Goal: Task Accomplishment & Management: Manage account settings

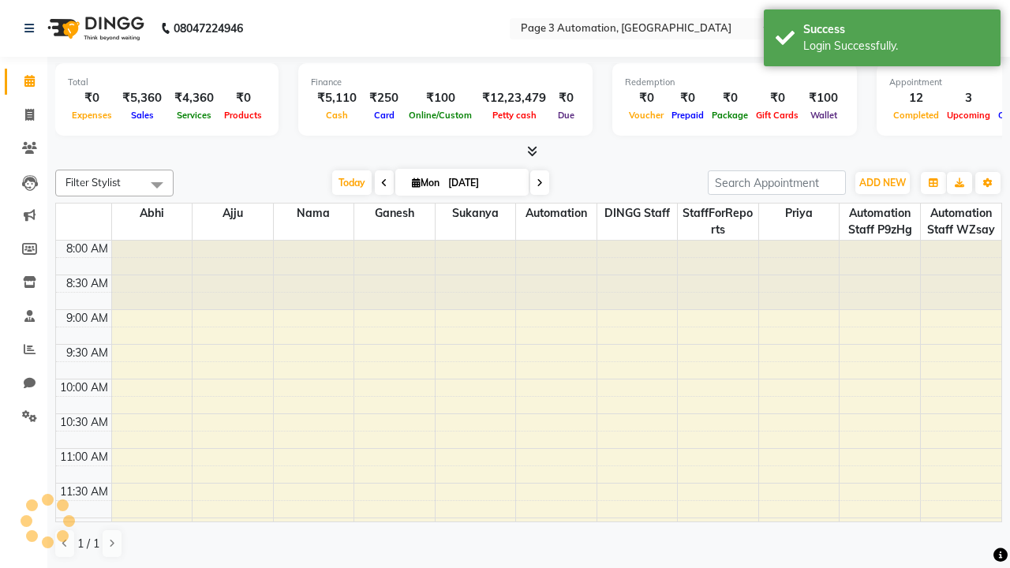
select select "en"
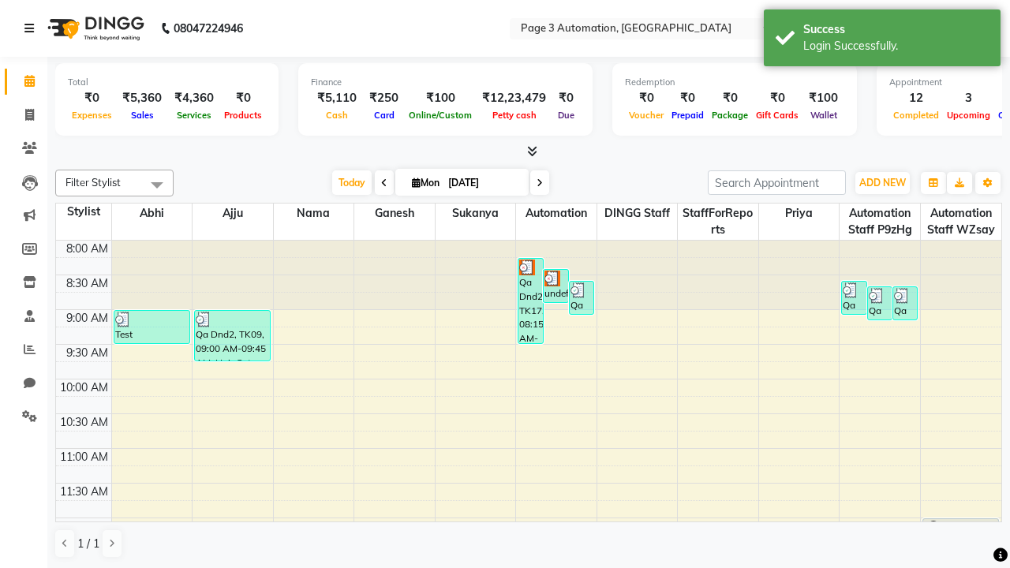
click at [32, 28] on icon at bounding box center [28, 28] width 9 height 11
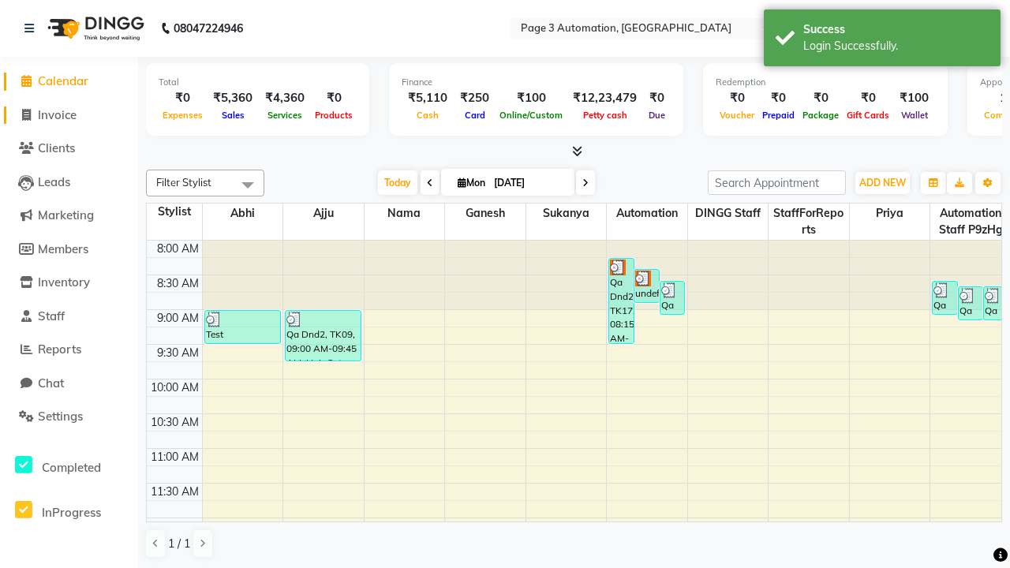
click at [69, 114] on span "Invoice" at bounding box center [57, 114] width 39 height 15
select select "2774"
select select "service"
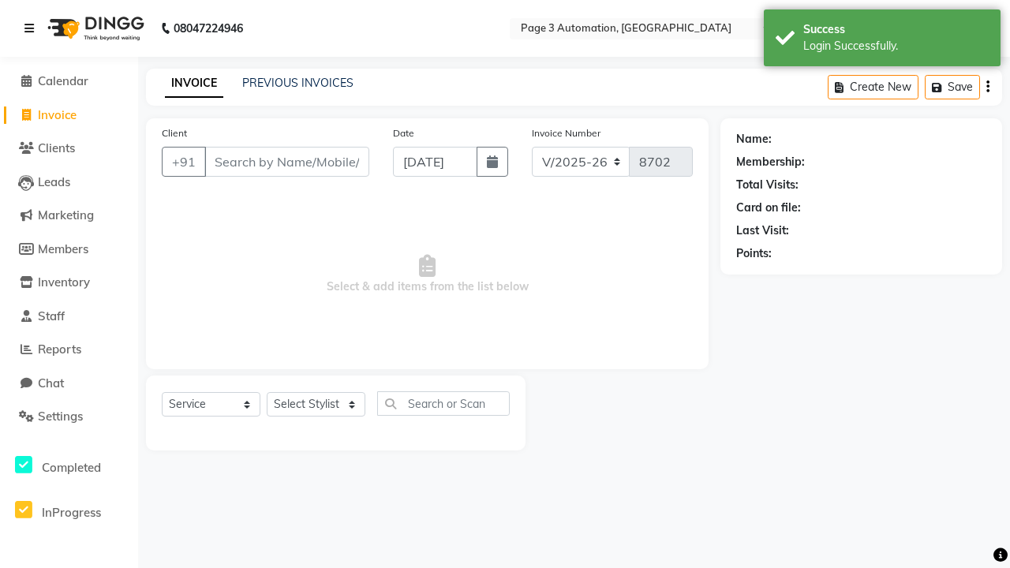
click at [32, 28] on icon at bounding box center [28, 28] width 9 height 11
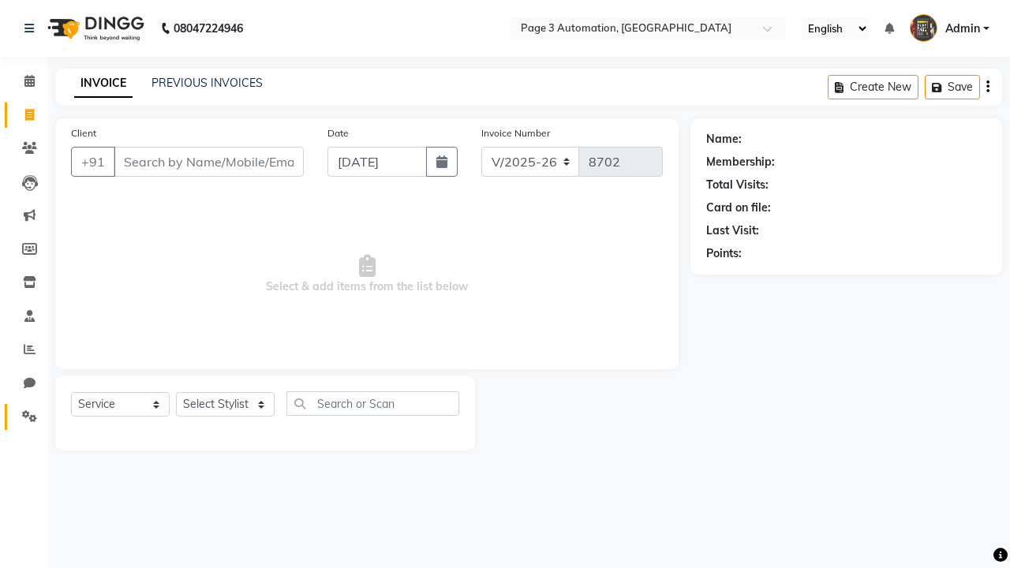
click at [24, 417] on icon at bounding box center [29, 416] width 15 height 12
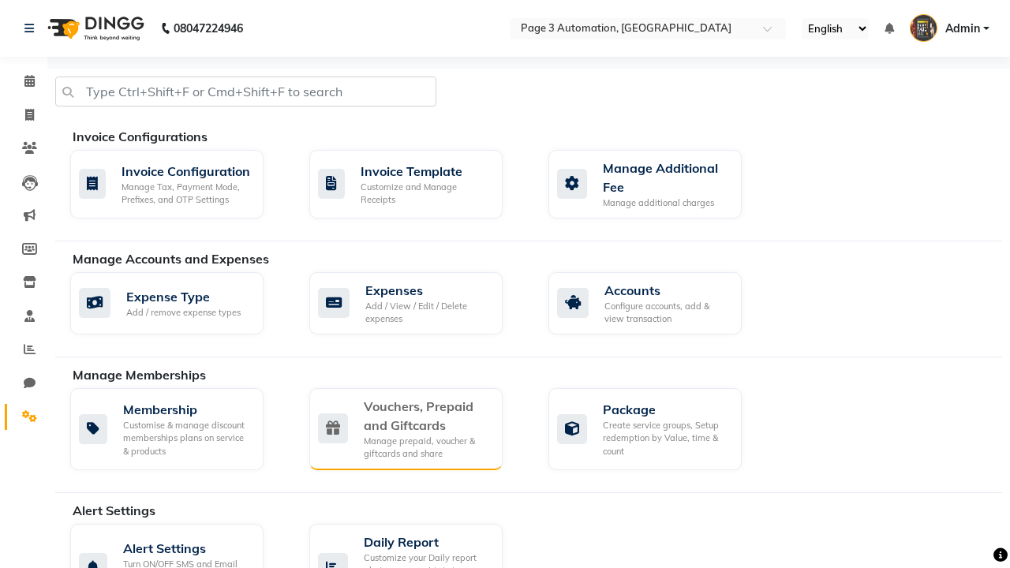
click at [426, 415] on div "Vouchers, Prepaid and Giftcards" at bounding box center [427, 416] width 126 height 38
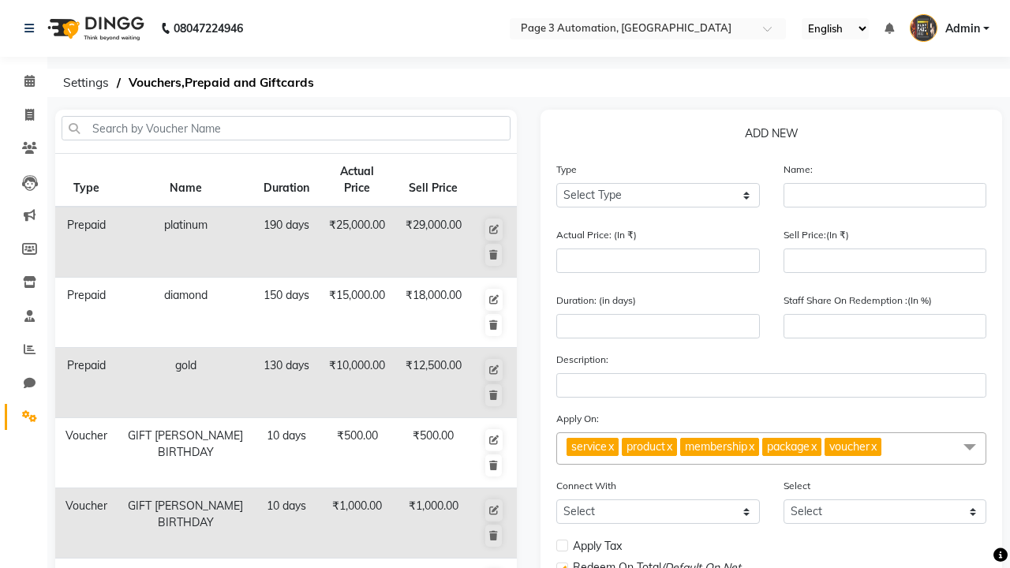
select select "G"
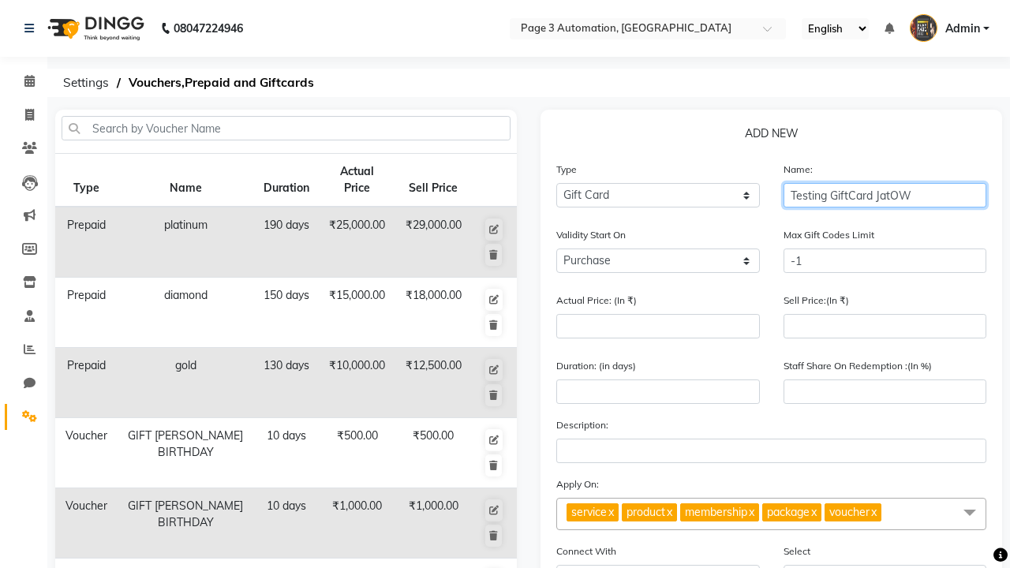
type input "Testing GiftCard JatOW"
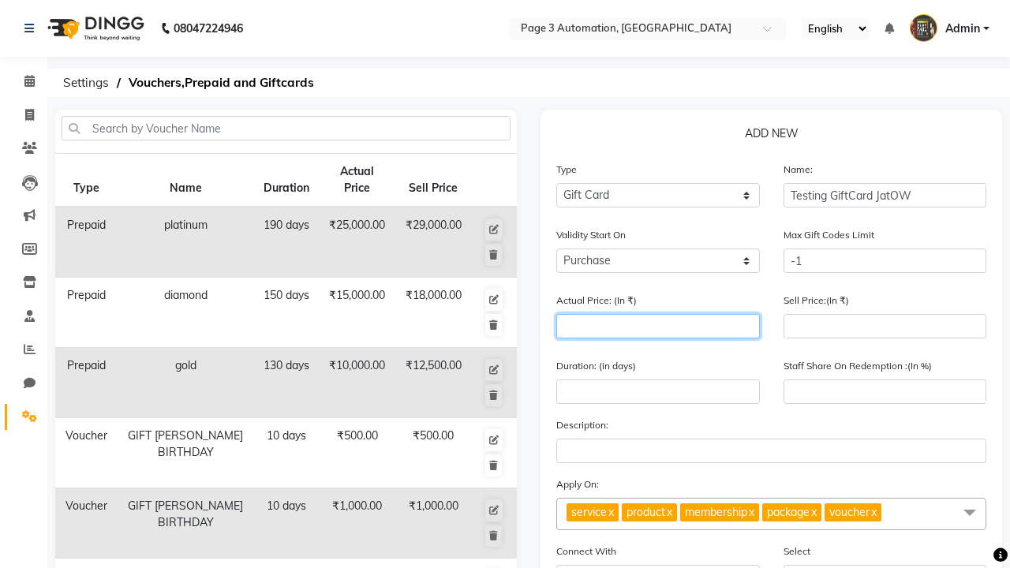
type input "1000"
type input "0"
type input "1000"
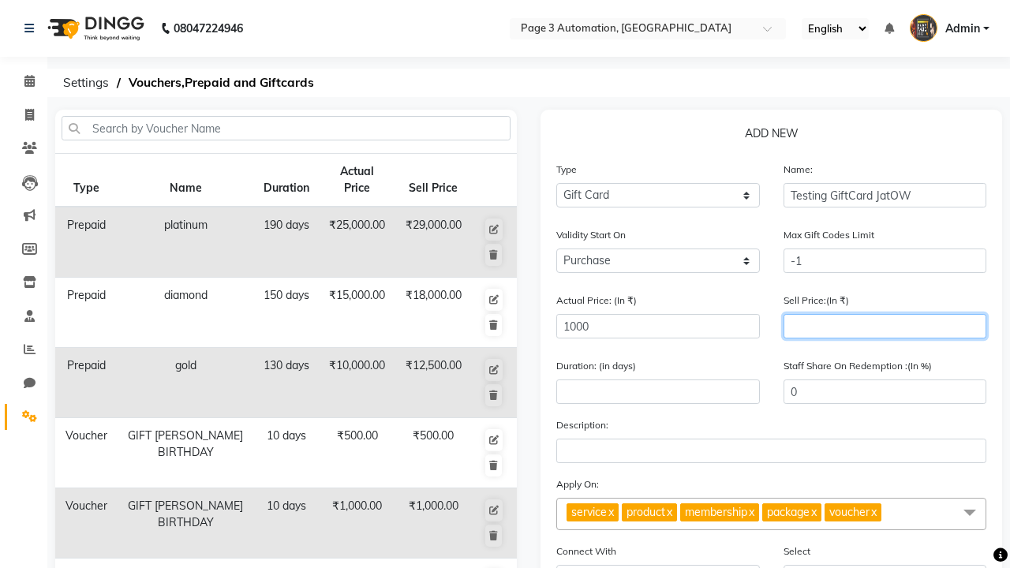
type input "900"
type input "90"
type input "900"
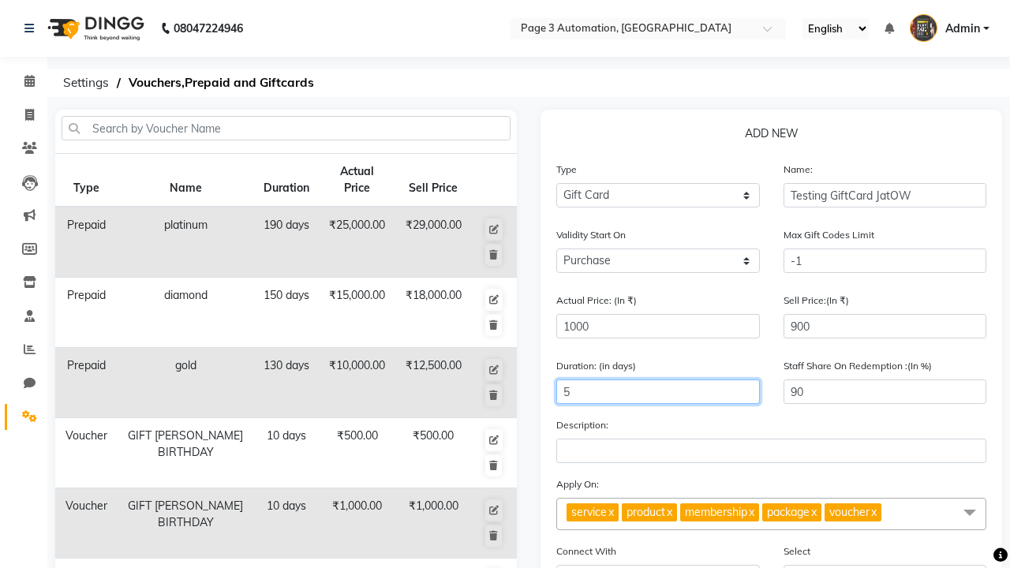
type input "5"
select select
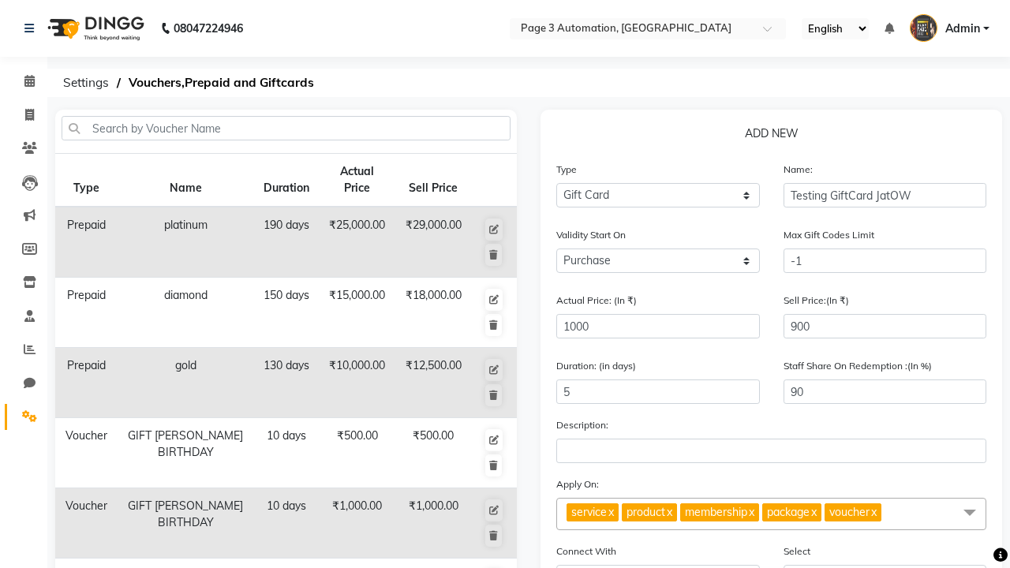
checkbox input "false"
checkbox input "true"
checkbox input "false"
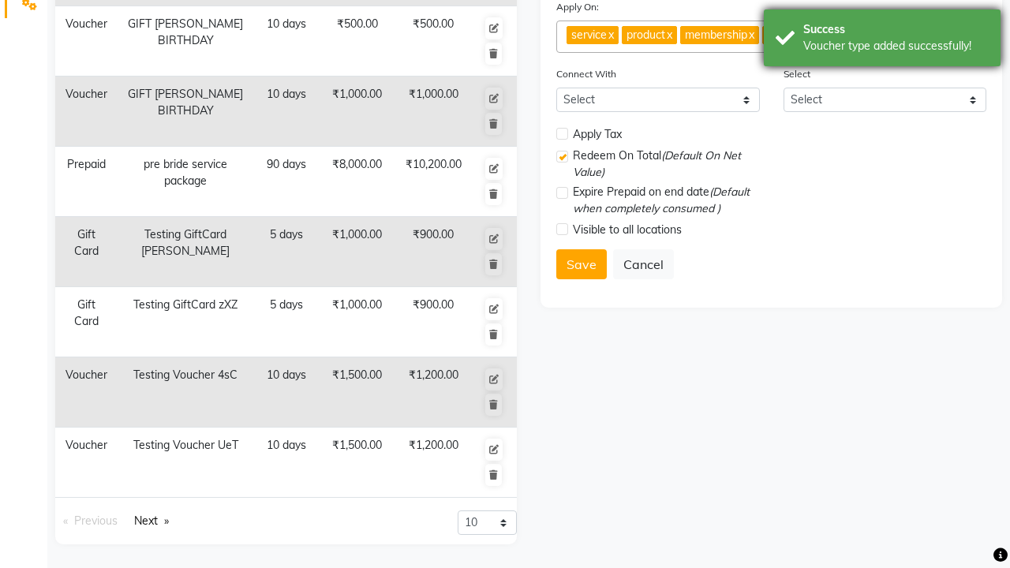
click at [882, 40] on div "Voucher type added successfully!" at bounding box center [895, 46] width 185 height 17
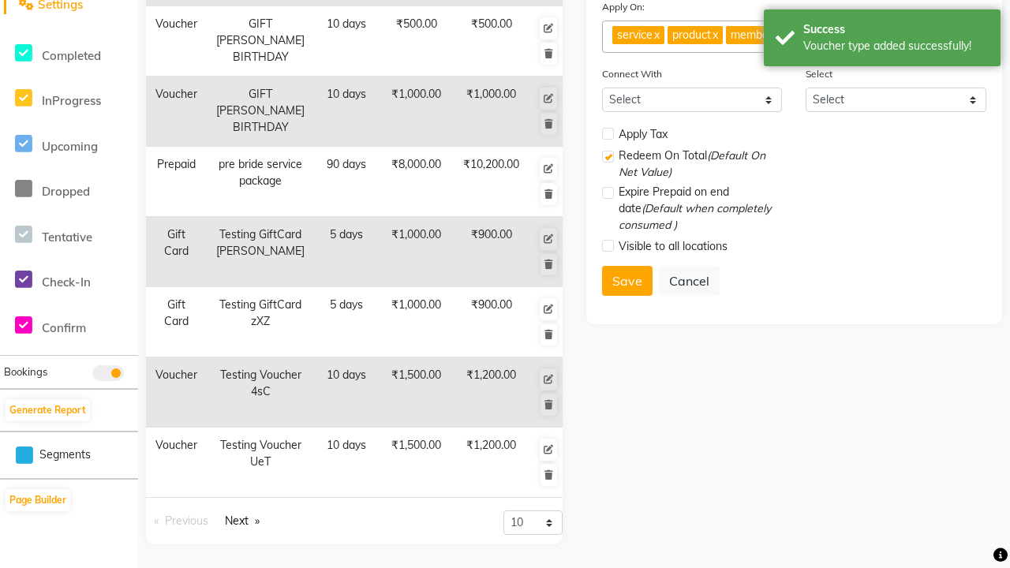
scroll to position [0, 0]
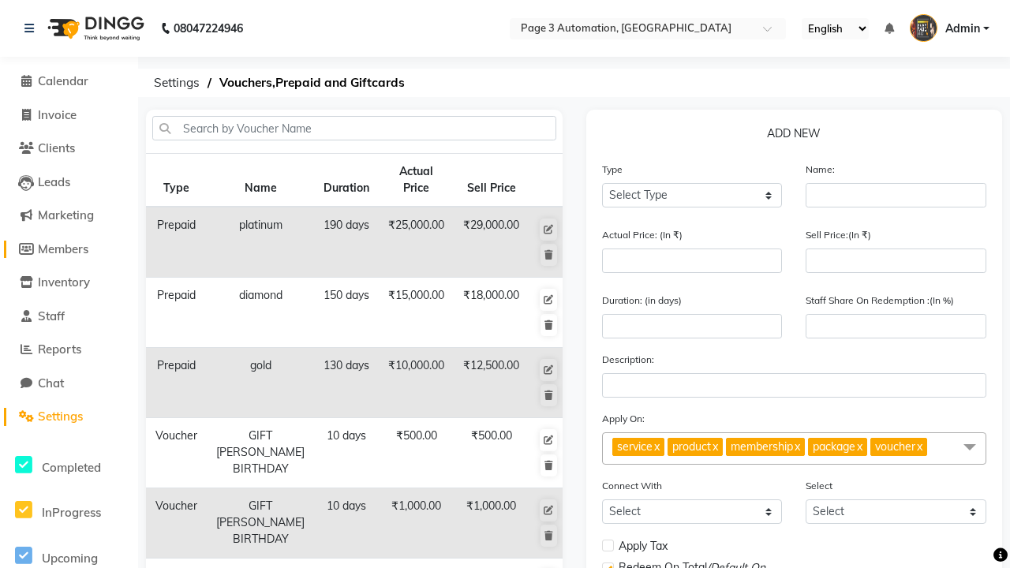
click at [69, 249] on span "Members" at bounding box center [63, 248] width 51 height 15
select select
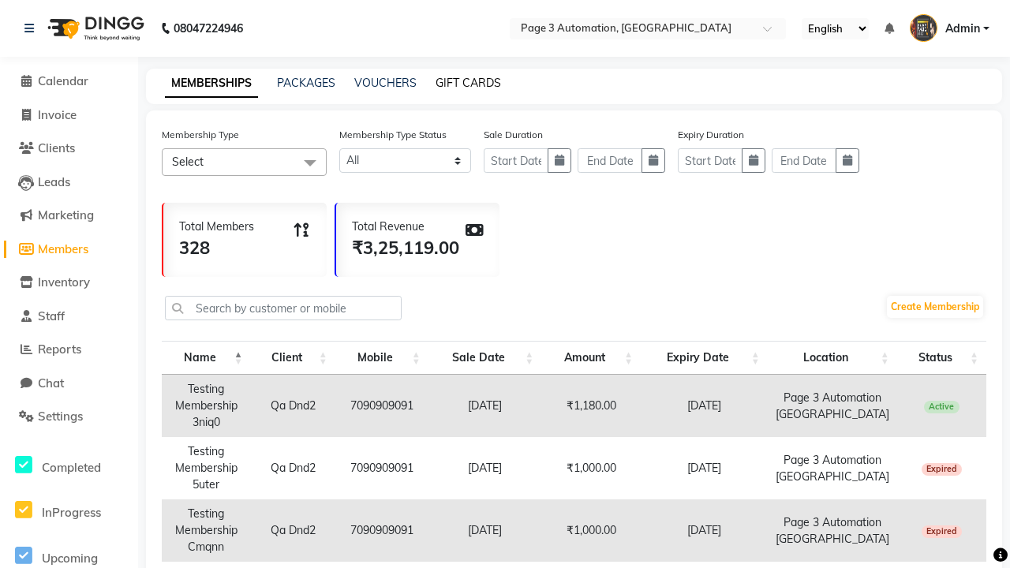
click at [468, 83] on link "GIFT CARDS" at bounding box center [469, 83] width 66 height 14
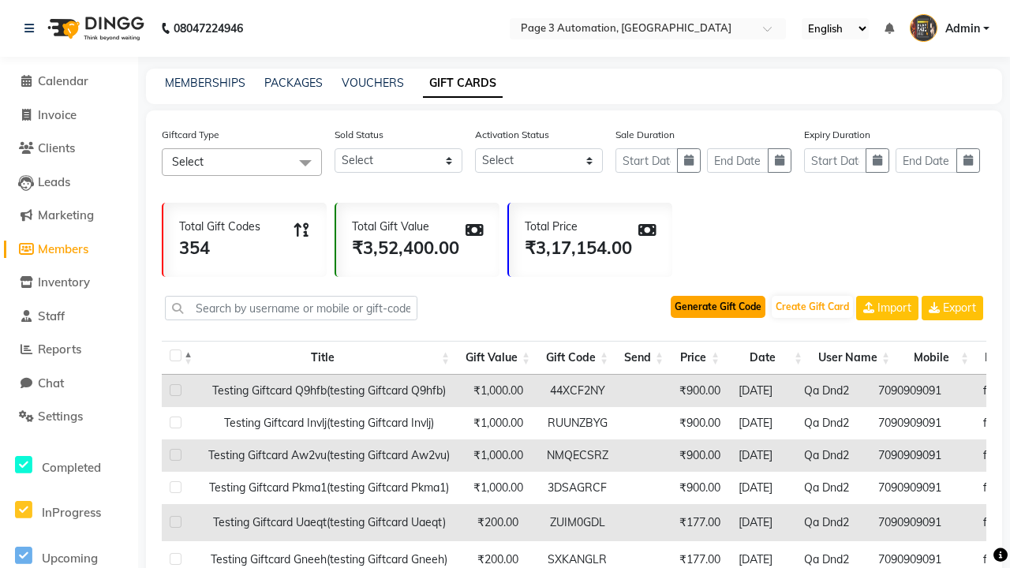
click at [718, 307] on button "Generate Gift Code" at bounding box center [718, 307] width 95 height 22
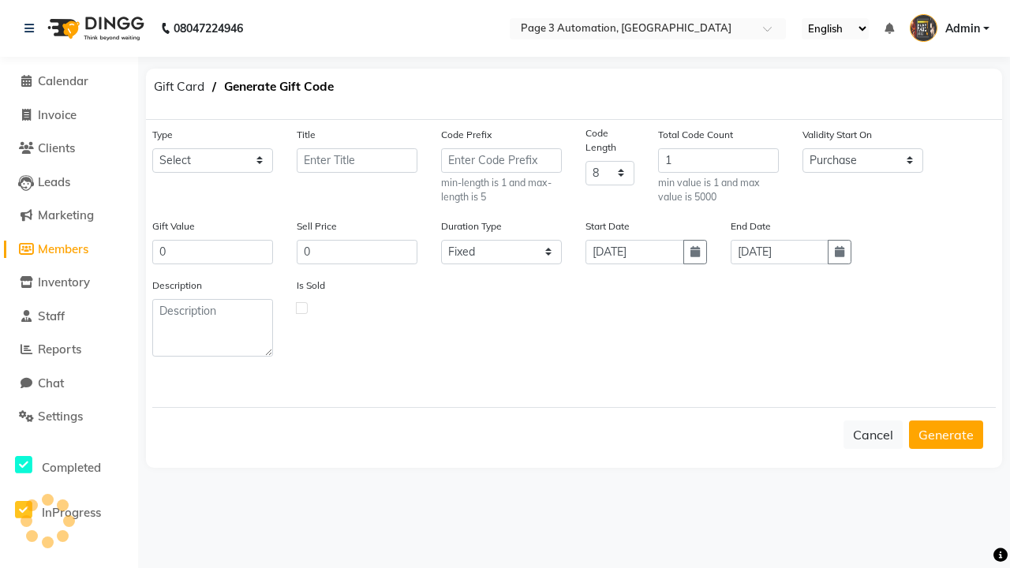
select select "24546"
type input "Testing GiftCard JatOW"
type input "1000"
type input "900"
select select "flexible"
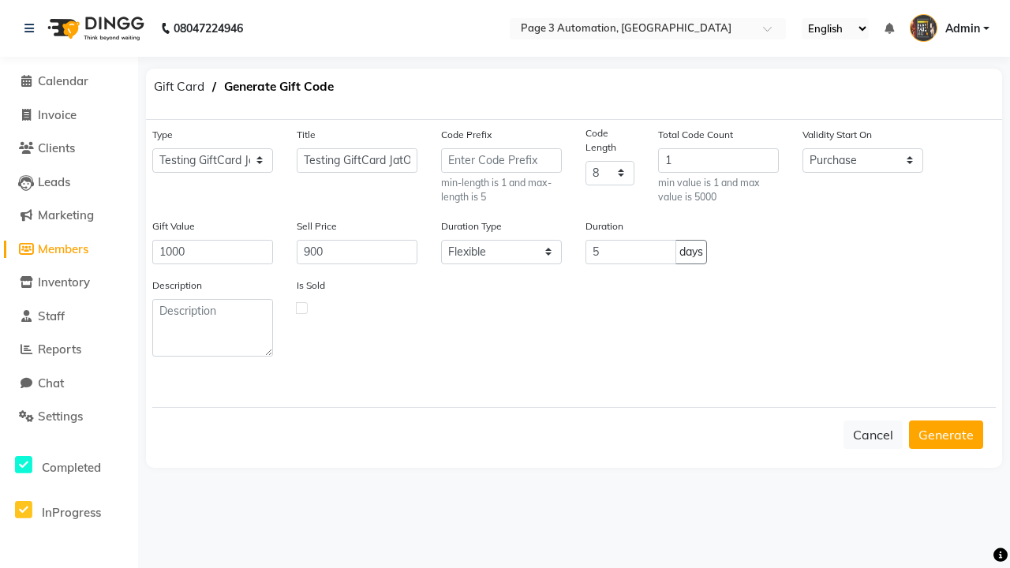
click at [301, 307] on label at bounding box center [302, 308] width 12 height 12
click at [301, 307] on input "checkbox" at bounding box center [302, 307] width 10 height 10
checkbox input "true"
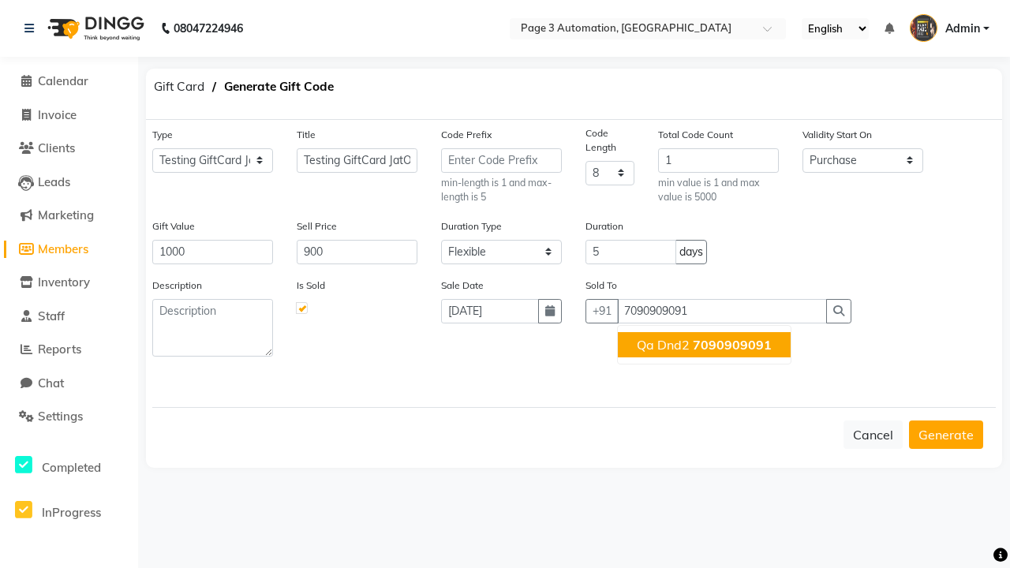
click at [704, 344] on span "7090909091" at bounding box center [732, 345] width 79 height 16
click at [946, 434] on button "Generate" at bounding box center [946, 435] width 74 height 28
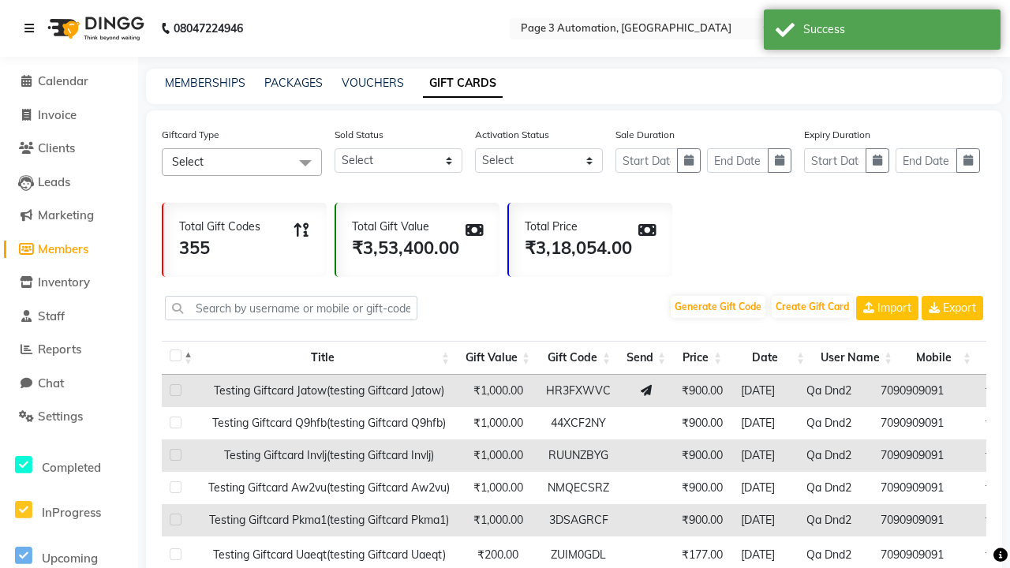
click at [32, 28] on icon at bounding box center [28, 28] width 9 height 11
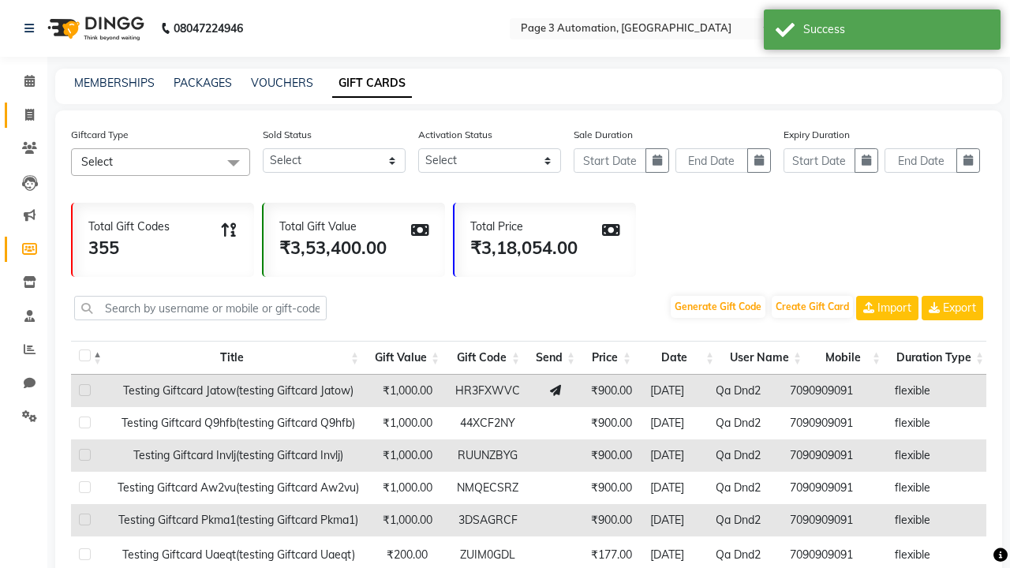
click at [24, 114] on span at bounding box center [30, 116] width 28 height 18
select select "service"
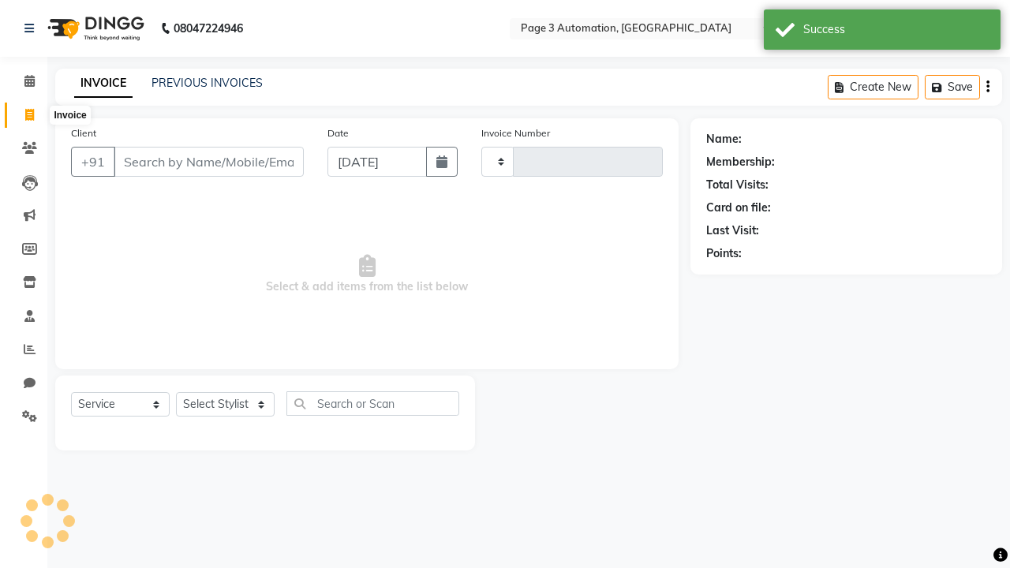
type input "8702"
select select "2774"
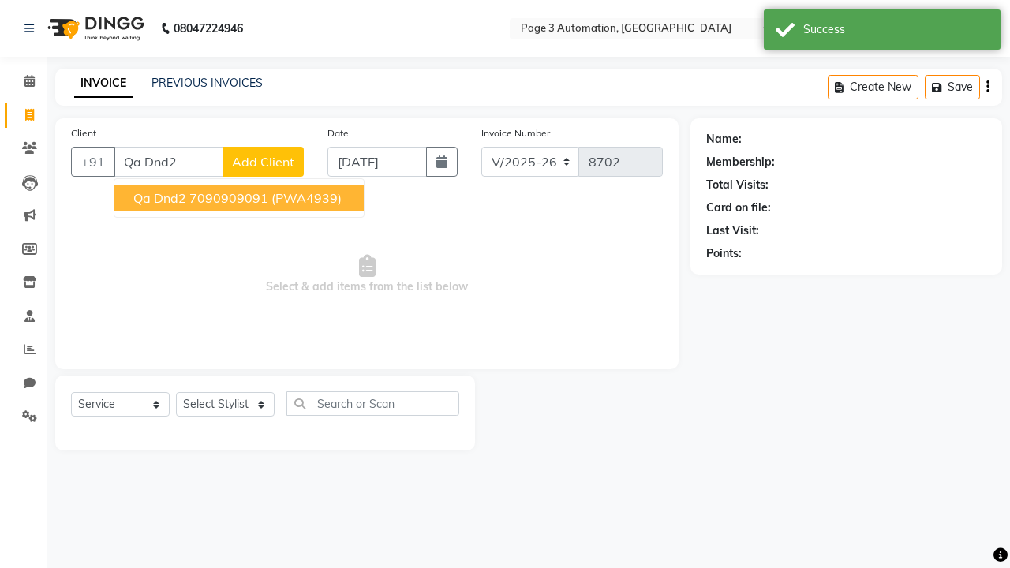
click at [241, 198] on ngb-highlight "7090909091" at bounding box center [228, 198] width 79 height 16
type input "7090909091"
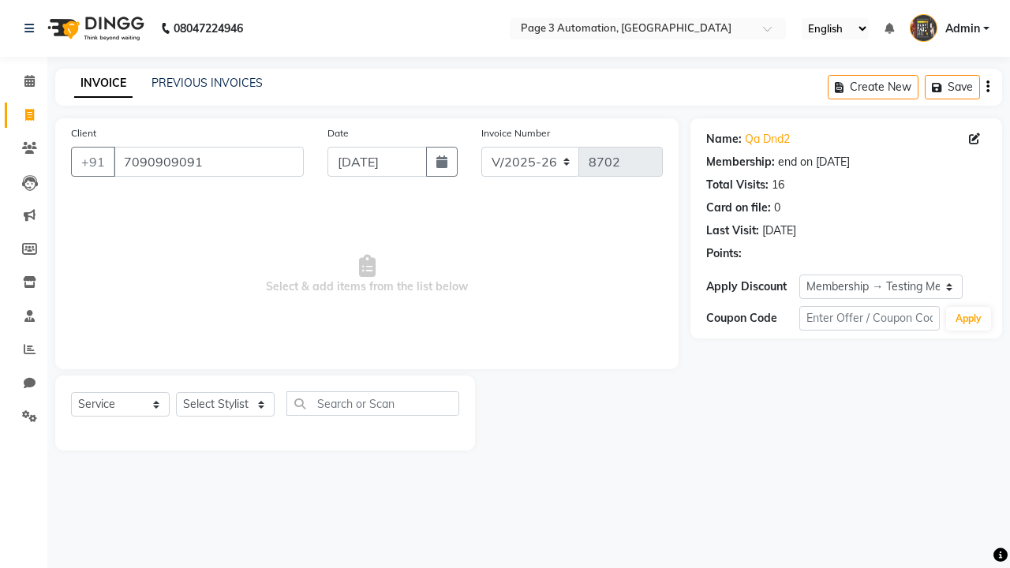
select select "0:"
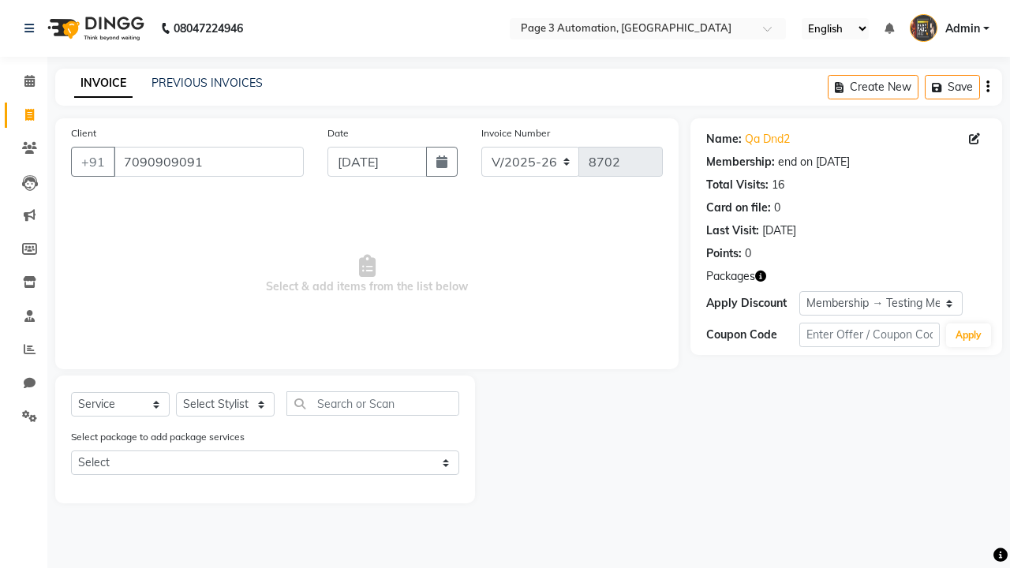
select select "71572"
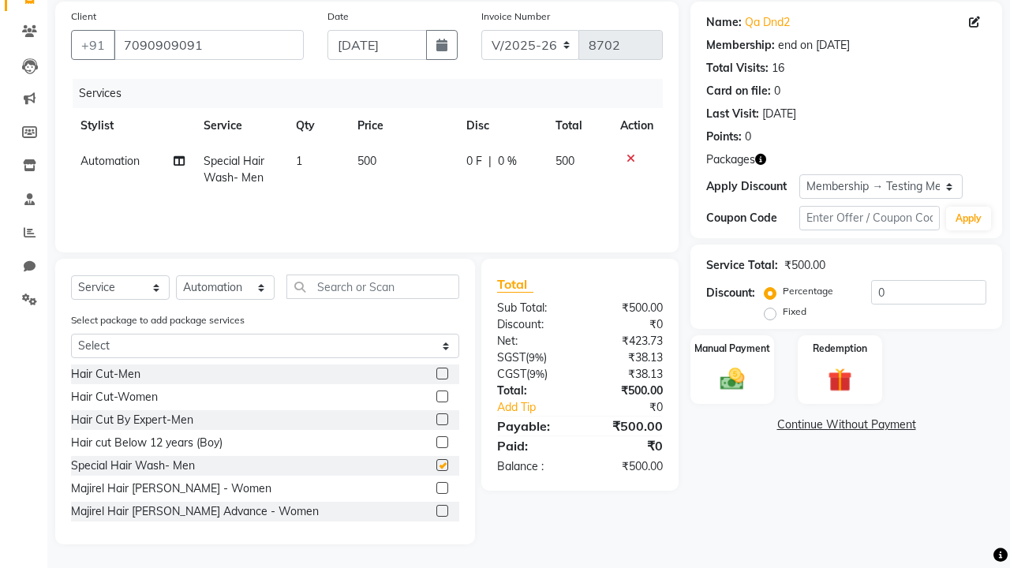
checkbox input "false"
click at [840, 348] on label "Redemption" at bounding box center [839, 347] width 57 height 15
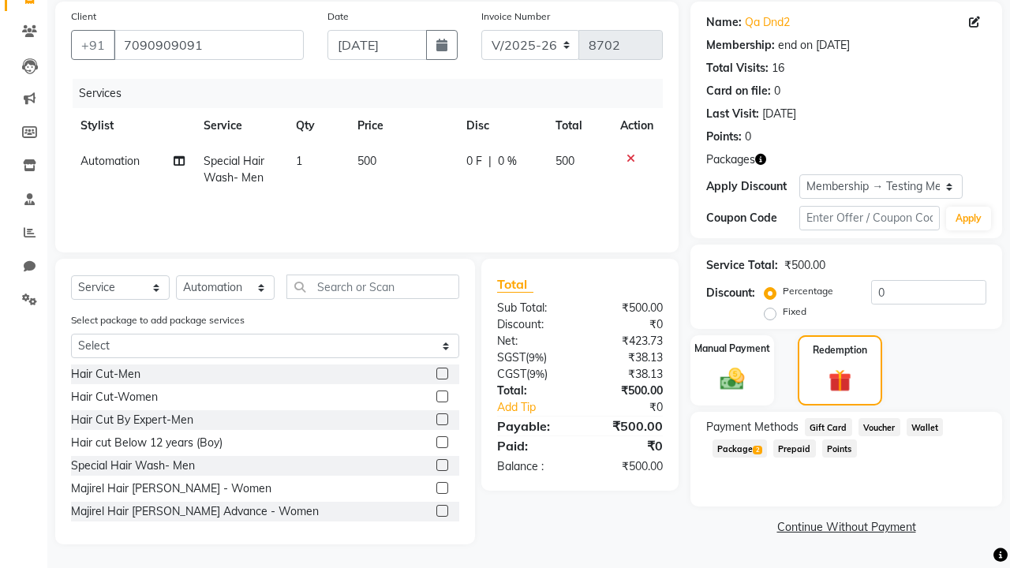
click at [828, 426] on span "Gift Card" at bounding box center [828, 427] width 47 height 18
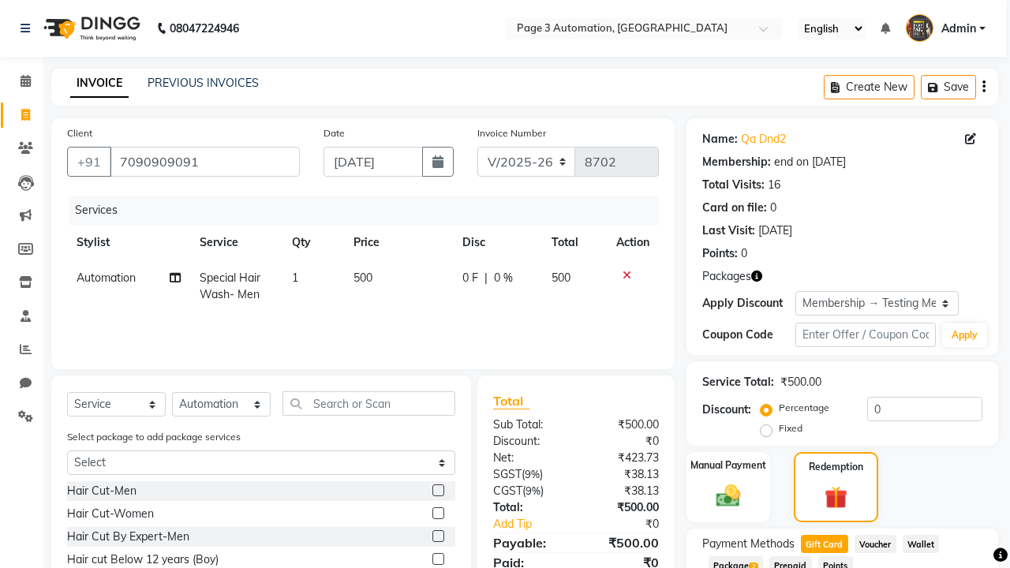
scroll to position [117, 0]
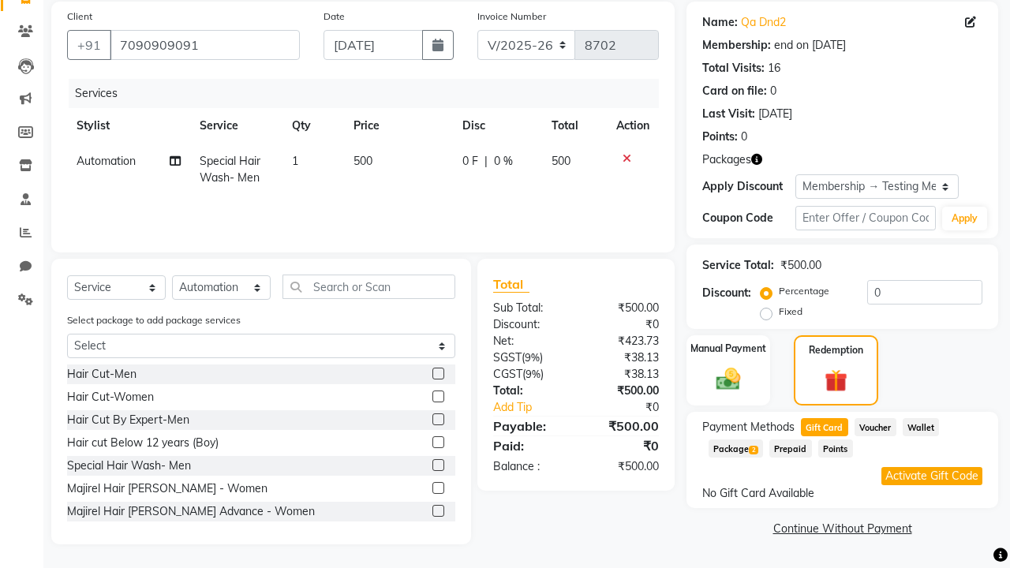
click at [932, 476] on button "Activate Gift Code" at bounding box center [932, 476] width 101 height 18
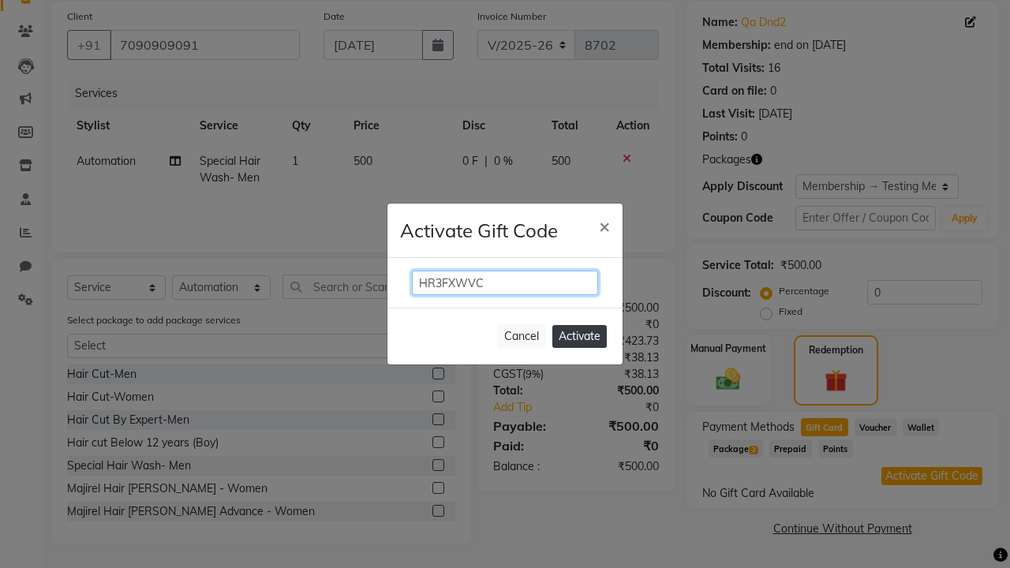
type input "HR3FXWVC"
click at [579, 336] on button "Activate" at bounding box center [579, 336] width 54 height 23
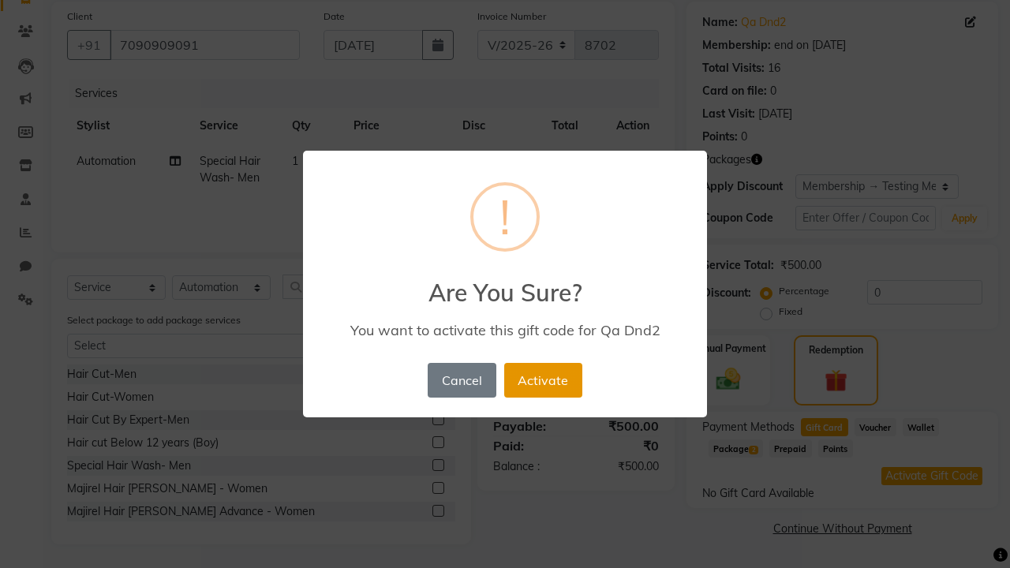
click at [543, 380] on button "Activate" at bounding box center [543, 380] width 78 height 35
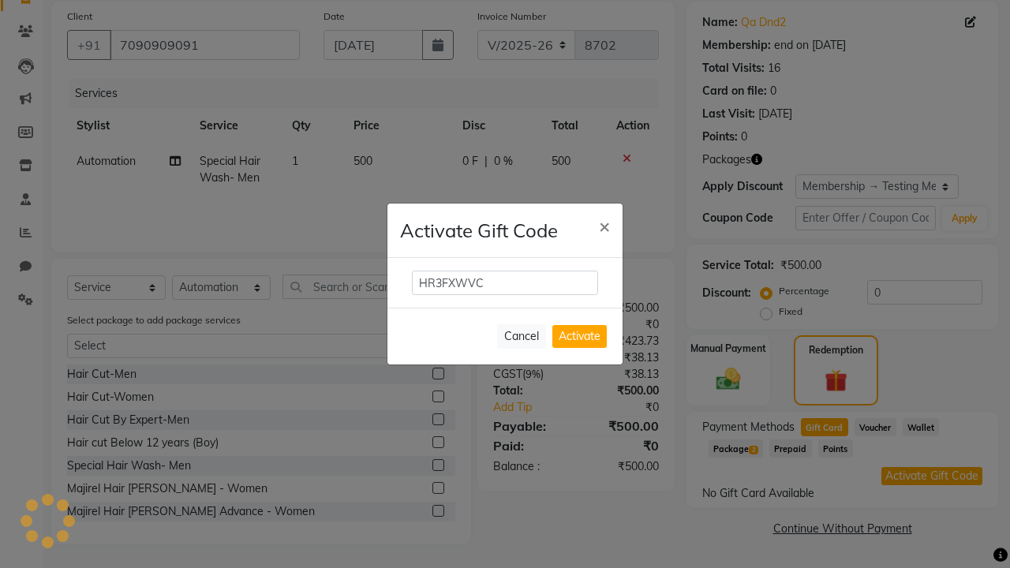
select select "2: Object"
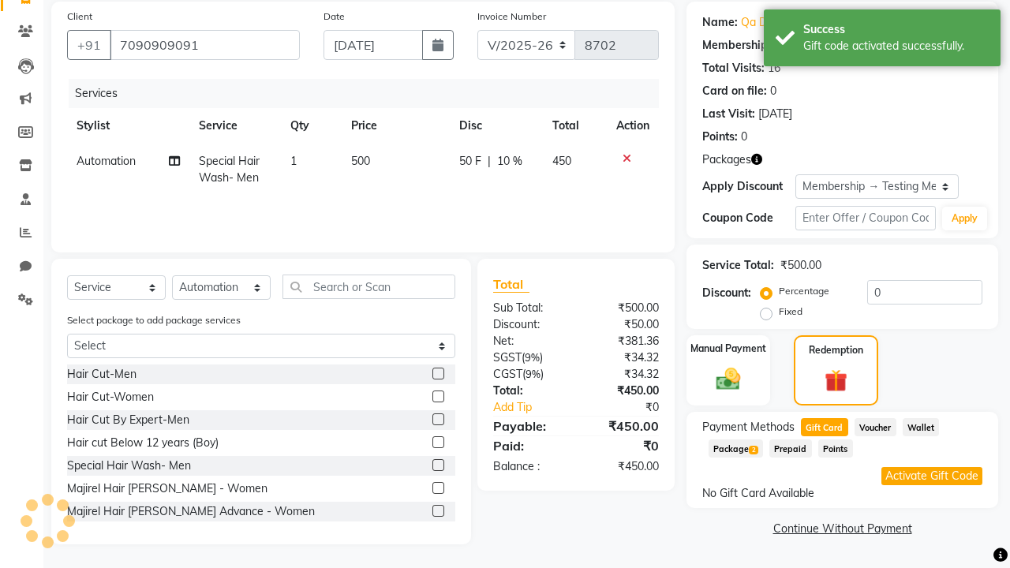
type input "10"
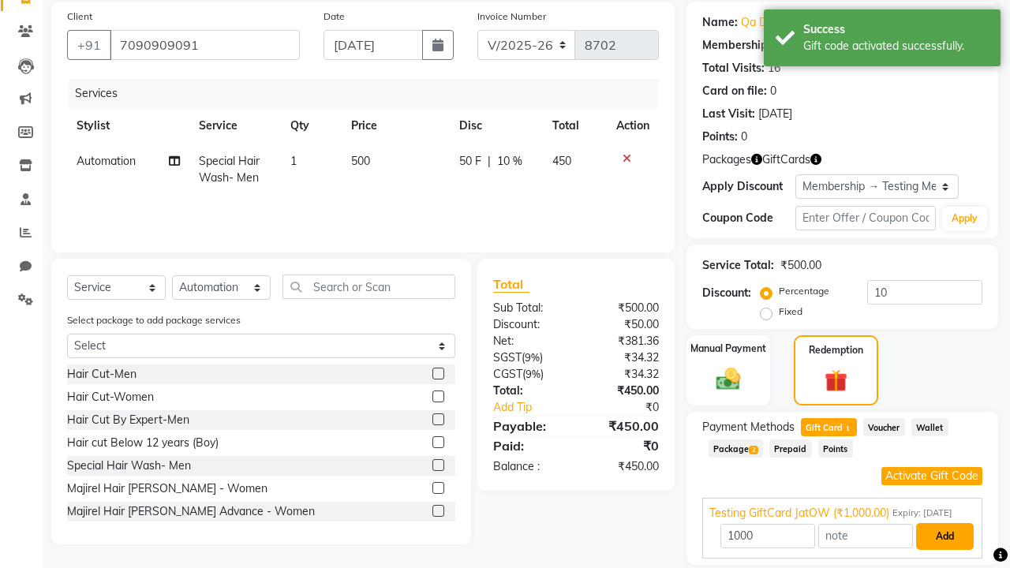
click at [945, 550] on button "Add" at bounding box center [945, 536] width 58 height 27
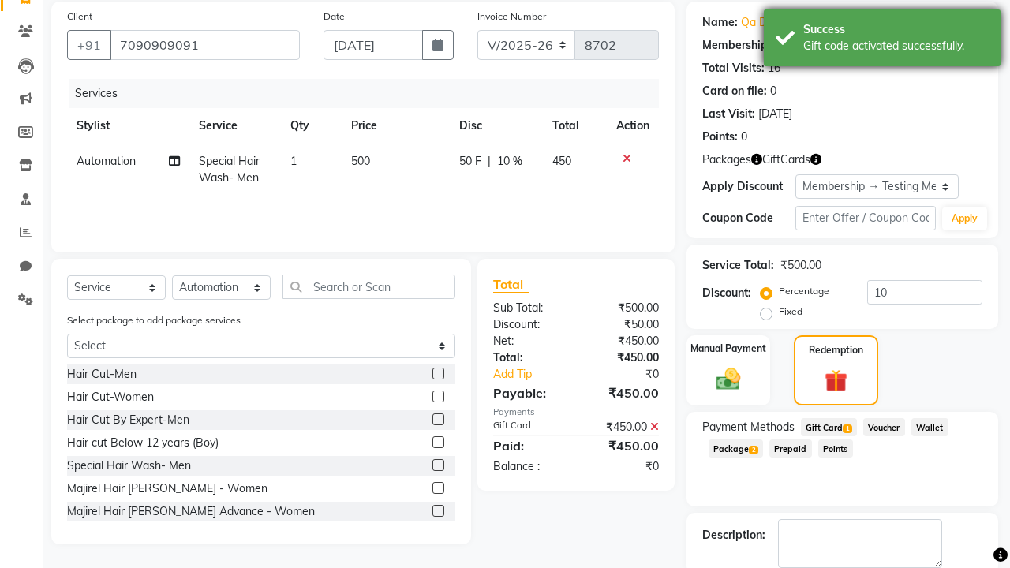
click at [882, 40] on div "Gift code activated successfully." at bounding box center [895, 46] width 185 height 17
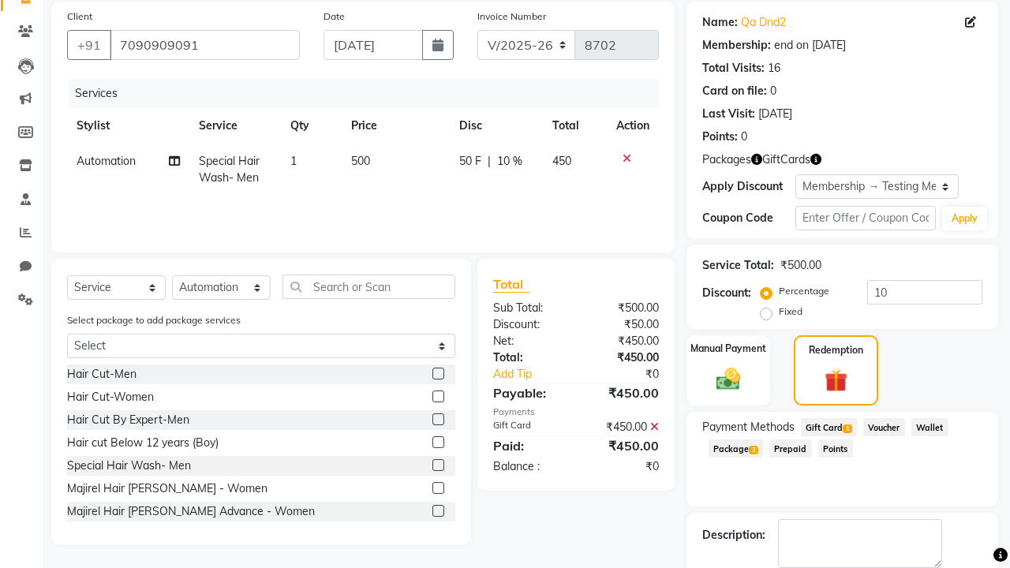
select select "0:"
type input "0"
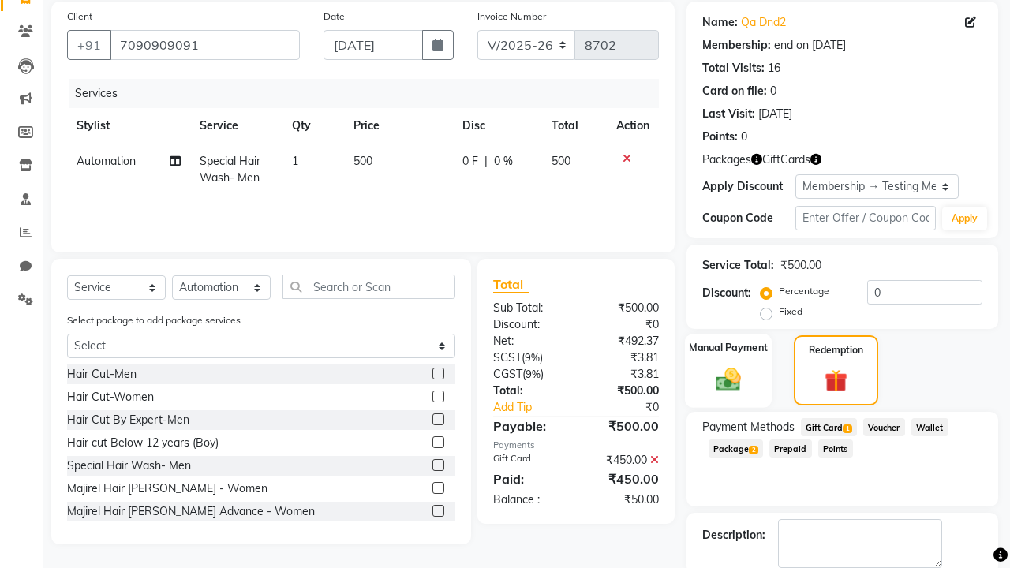
click at [728, 348] on label "Manual Payment" at bounding box center [728, 347] width 79 height 15
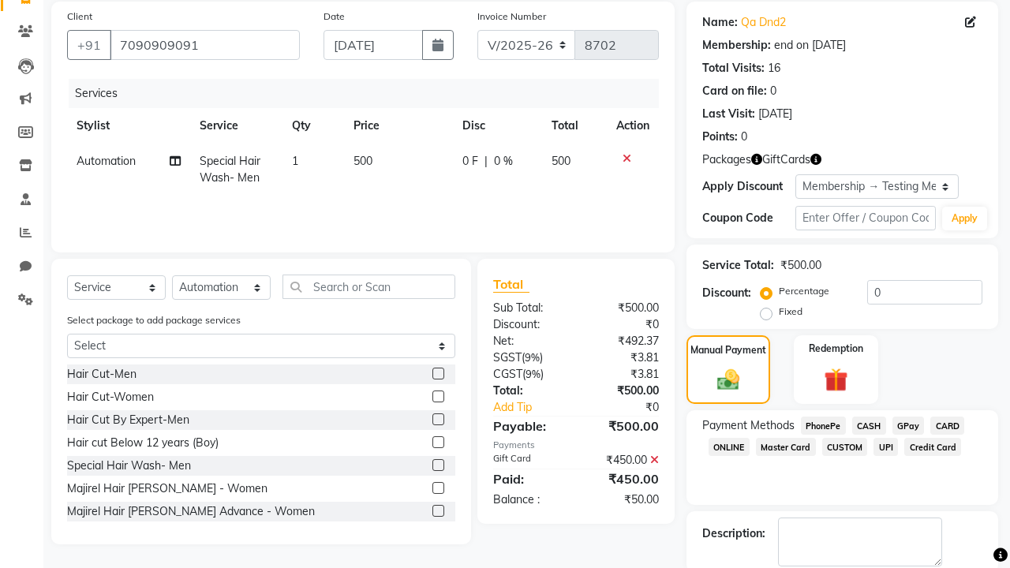
click at [869, 425] on span "CASH" at bounding box center [869, 426] width 34 height 18
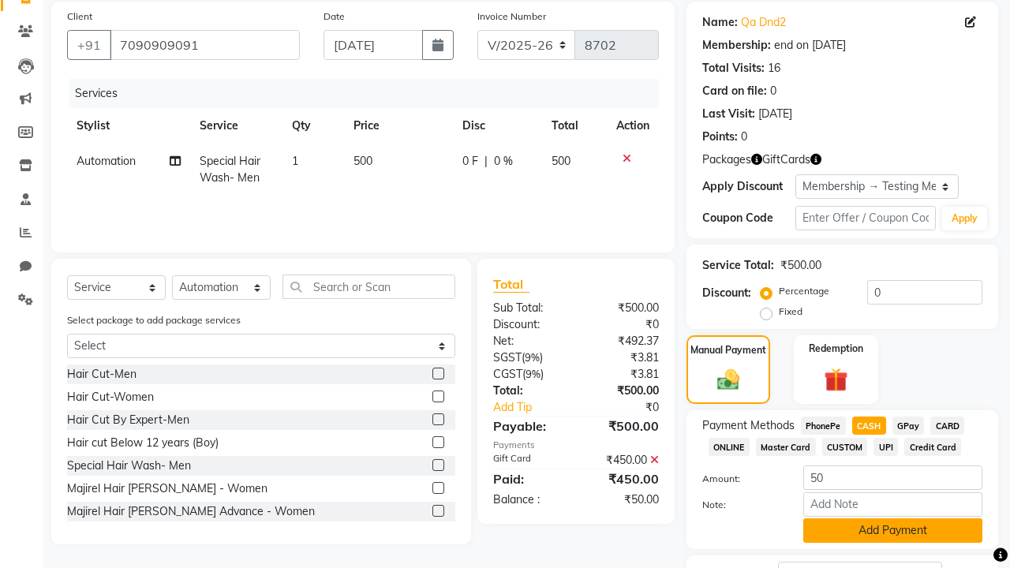
click at [893, 530] on button "Add Payment" at bounding box center [892, 530] width 179 height 24
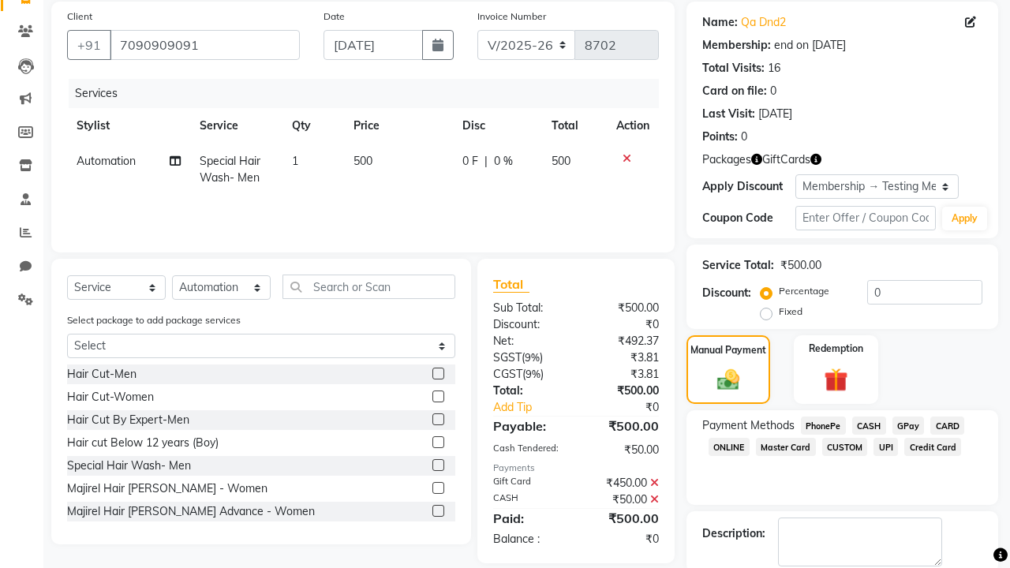
checkbox input "false"
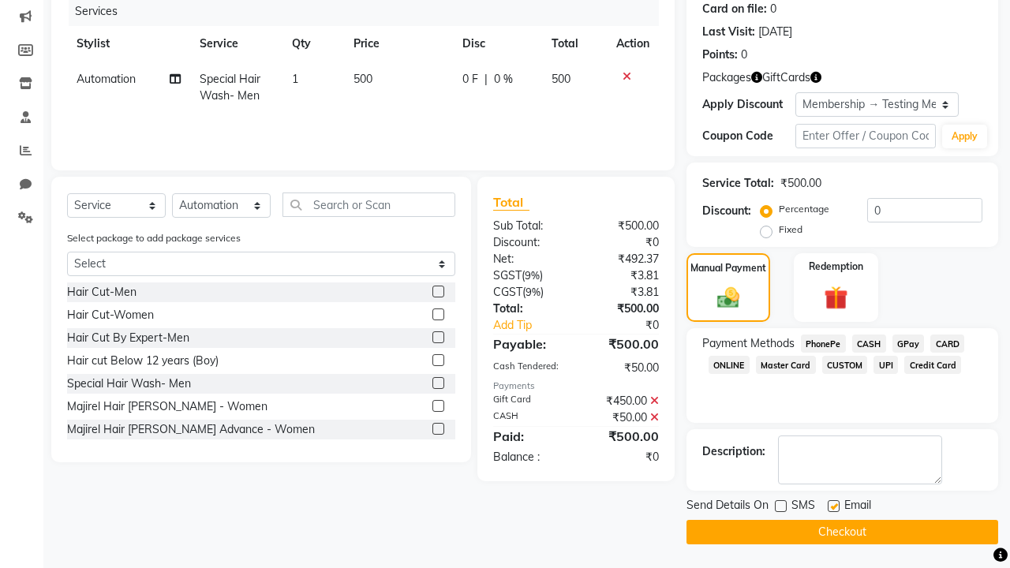
click at [833, 506] on label at bounding box center [834, 506] width 12 height 12
click at [833, 506] on input "checkbox" at bounding box center [833, 507] width 10 height 10
checkbox input "false"
click at [842, 532] on button "Checkout" at bounding box center [843, 532] width 312 height 24
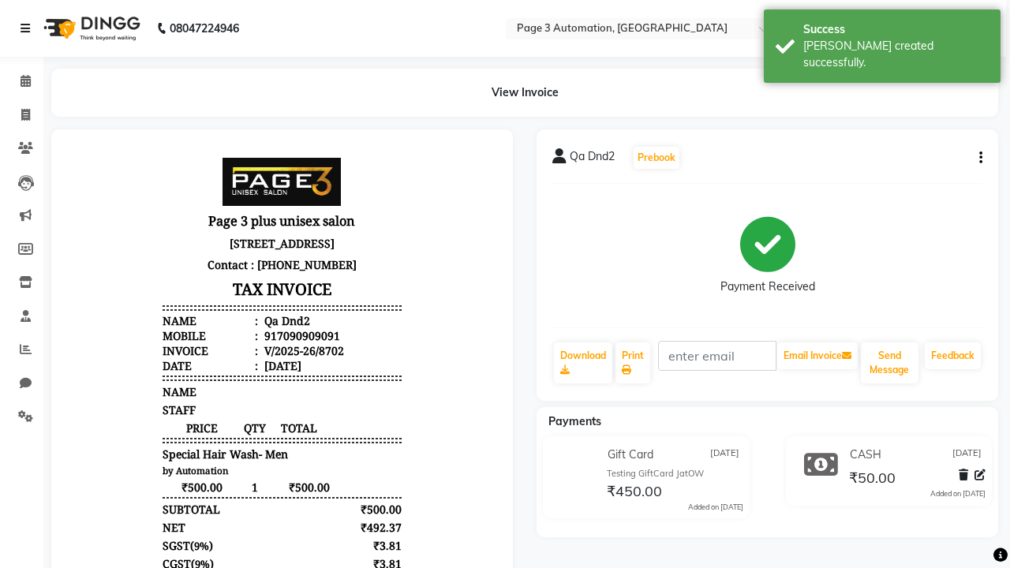
click at [882, 40] on div "[PERSON_NAME] created successfully." at bounding box center [895, 54] width 185 height 33
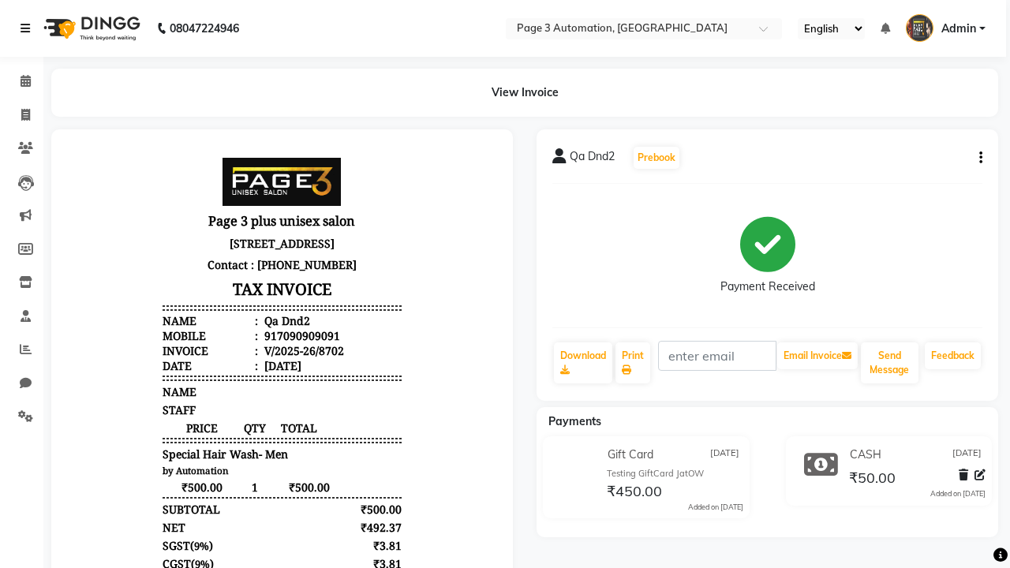
click at [28, 28] on icon at bounding box center [25, 28] width 9 height 11
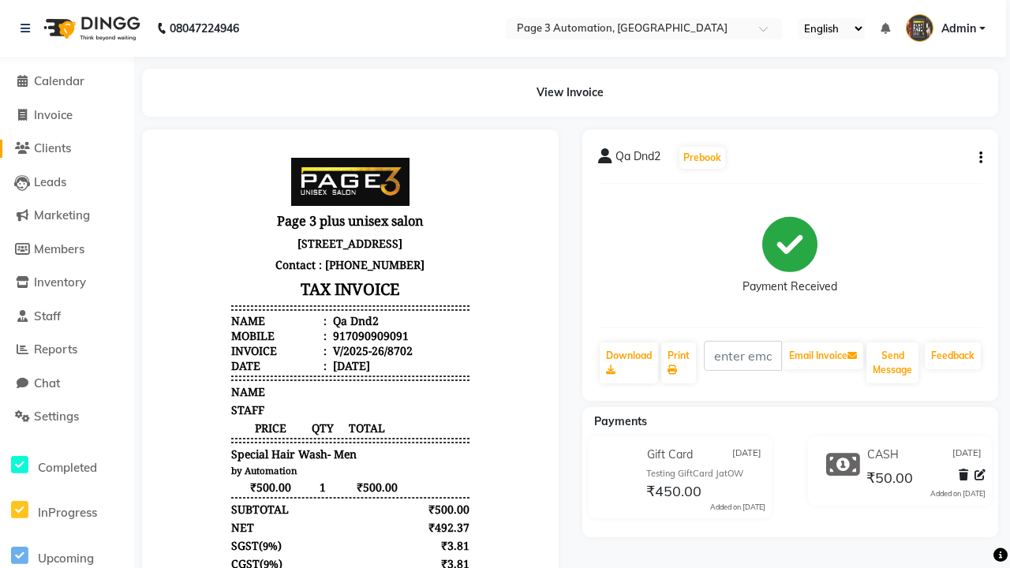
click at [65, 148] on span "Clients" at bounding box center [52, 147] width 37 height 15
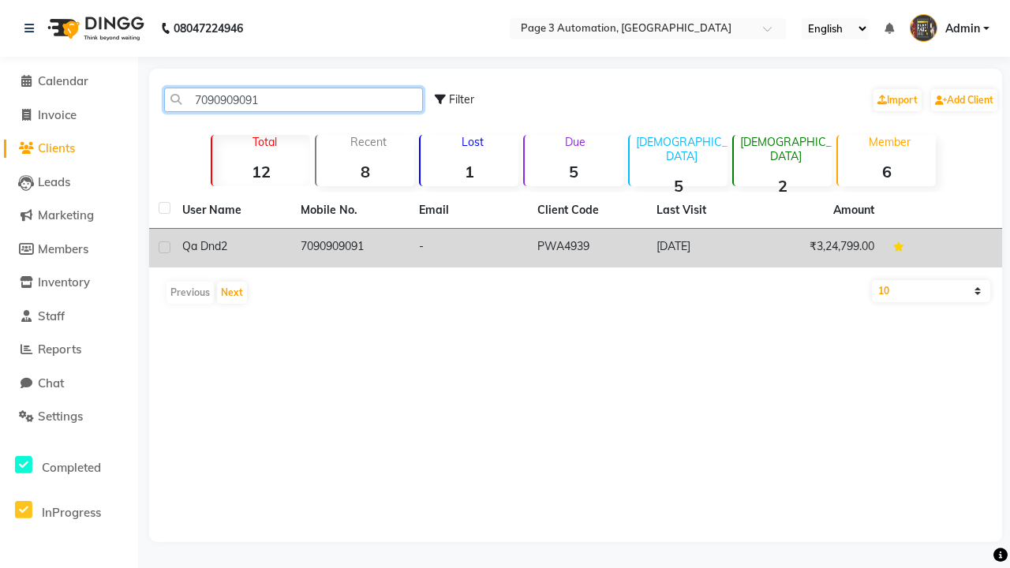
type input "7090909091"
click at [350, 248] on td "7090909091" at bounding box center [350, 248] width 118 height 39
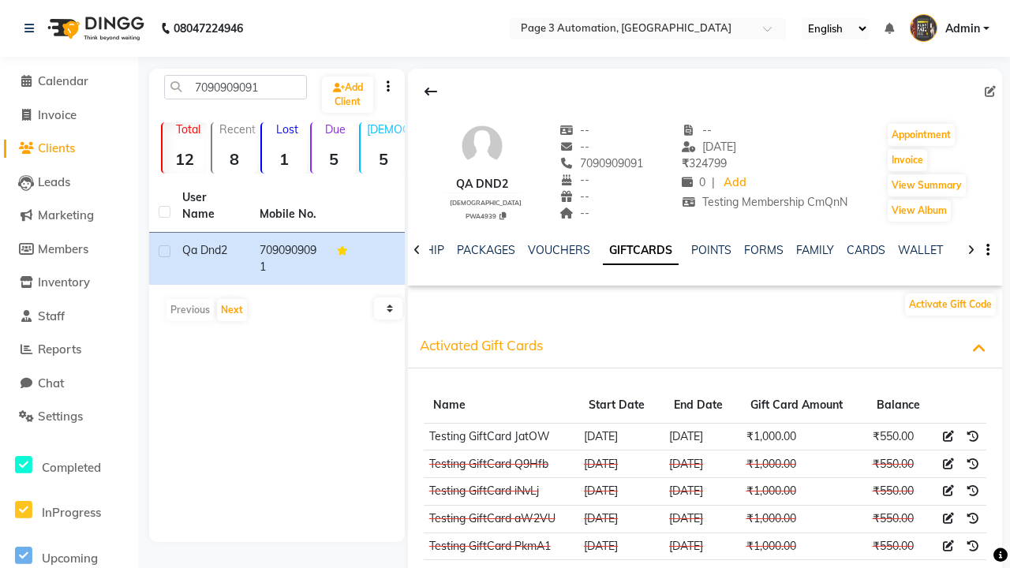
click at [949, 436] on icon at bounding box center [948, 436] width 11 height 11
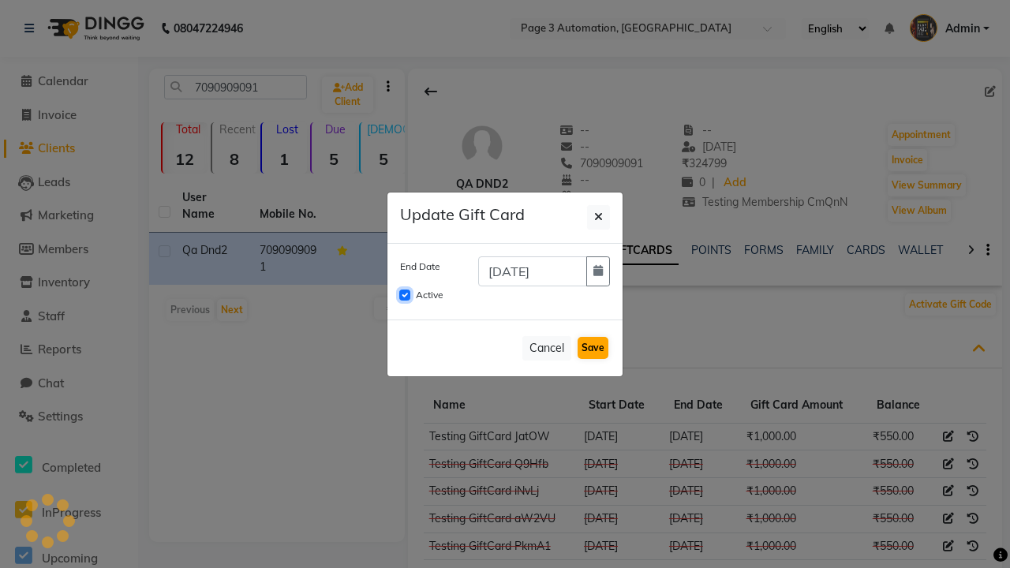
click at [405, 295] on input "Active" at bounding box center [404, 295] width 11 height 11
checkbox input "false"
click at [593, 348] on button "Save" at bounding box center [593, 348] width 31 height 22
checkbox input "false"
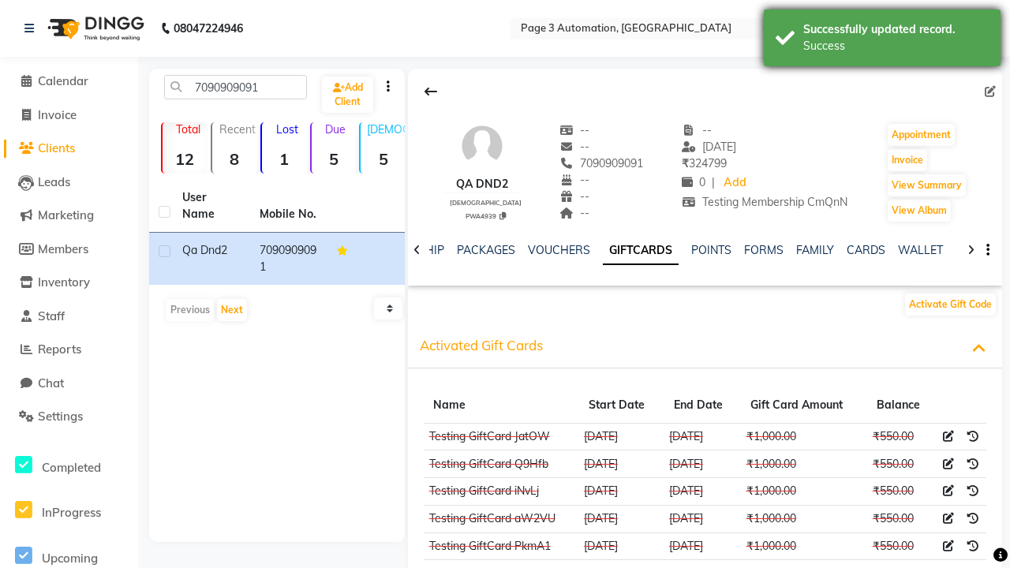
click at [882, 40] on div "Success" at bounding box center [895, 46] width 185 height 17
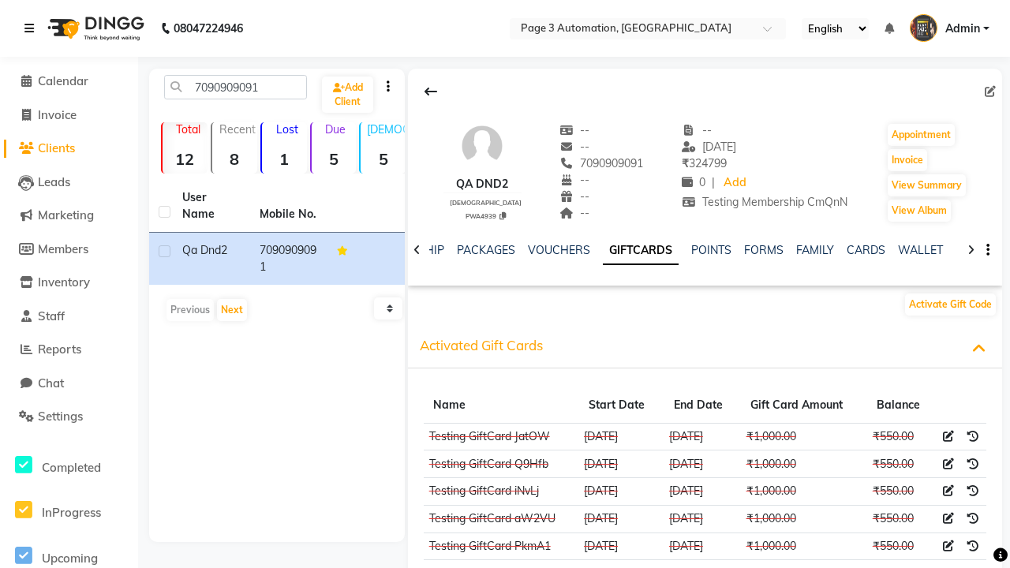
click at [32, 28] on icon at bounding box center [28, 28] width 9 height 11
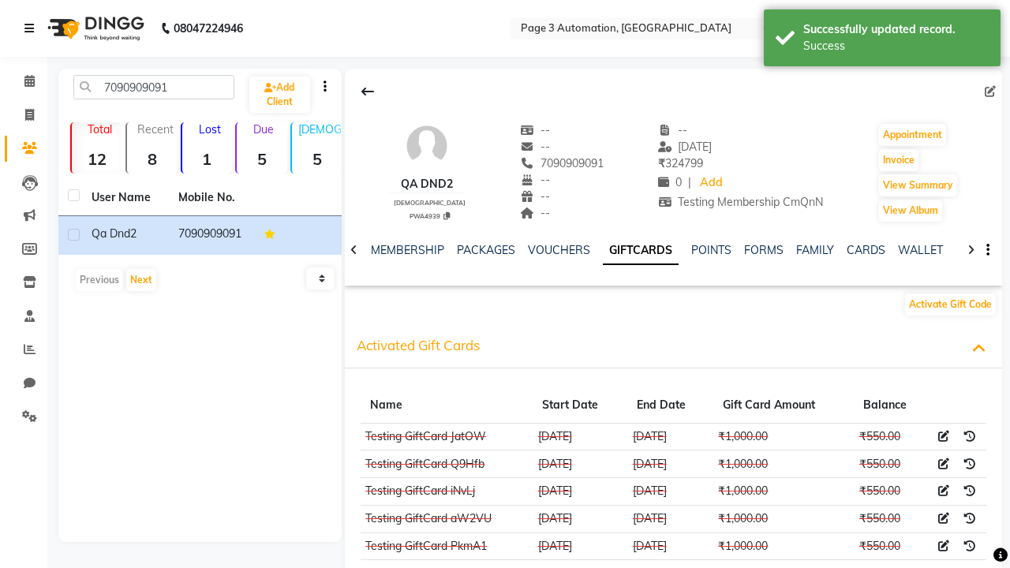
scroll to position [0, 318]
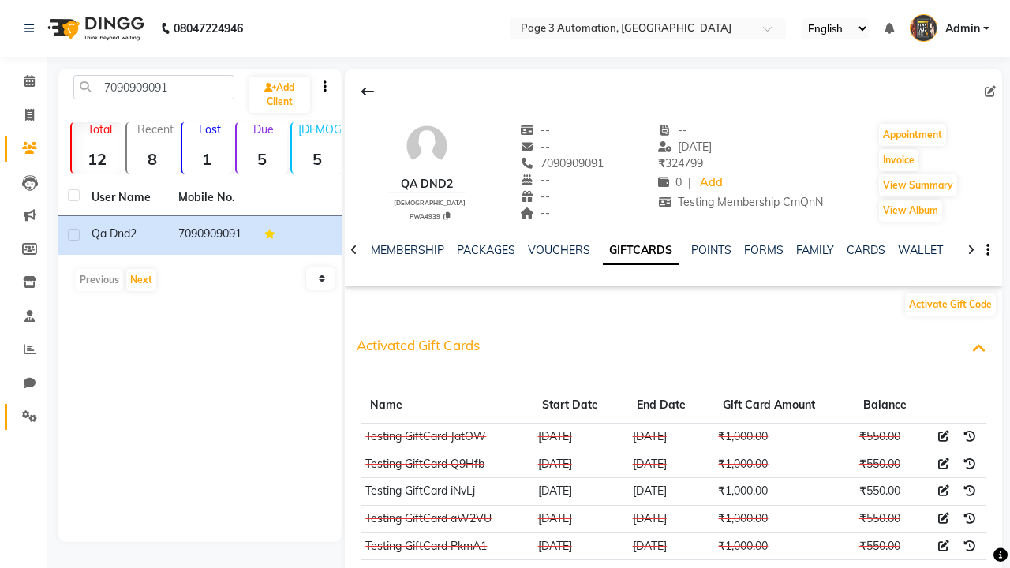
click at [24, 417] on icon at bounding box center [29, 416] width 15 height 12
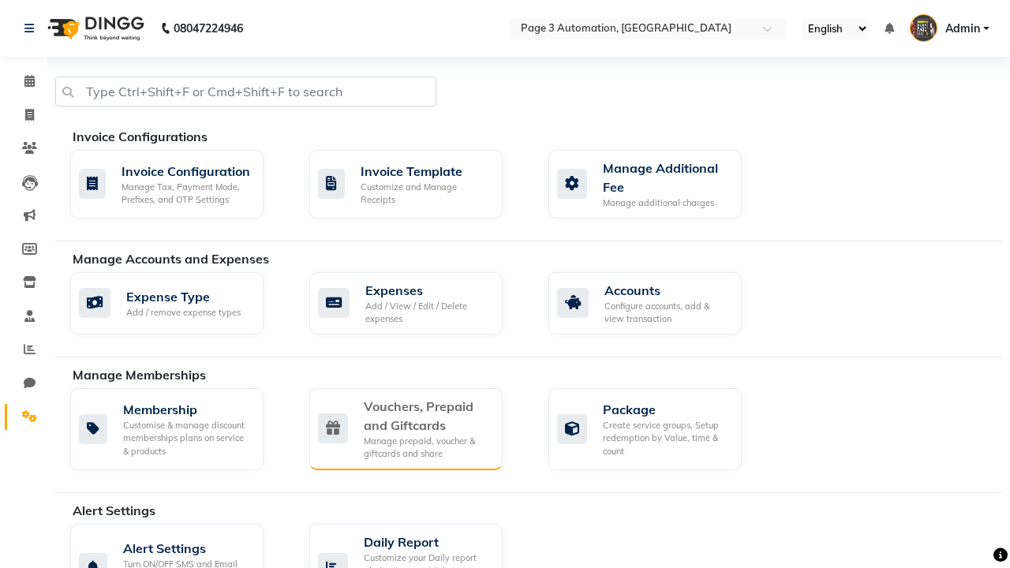
click at [426, 415] on div "Vouchers, Prepaid and Giftcards" at bounding box center [427, 416] width 126 height 38
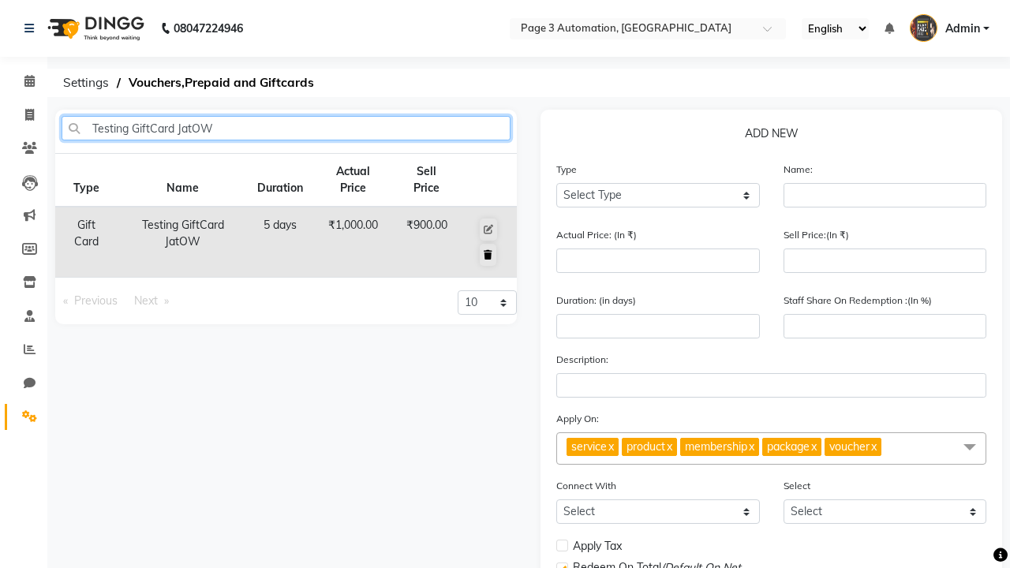
type input "Testing GiftCard JatOW"
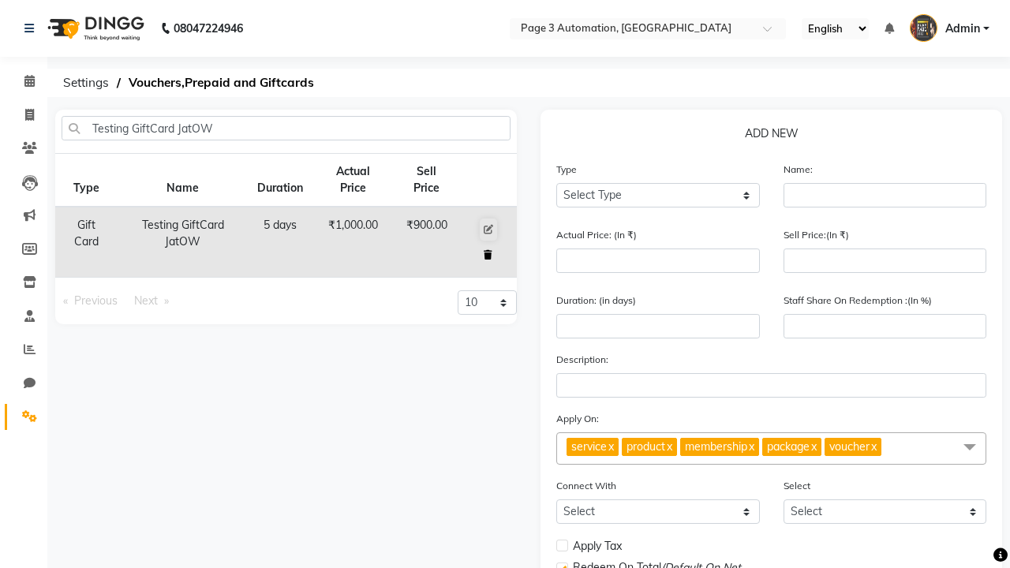
click at [488, 255] on icon at bounding box center [488, 254] width 9 height 9
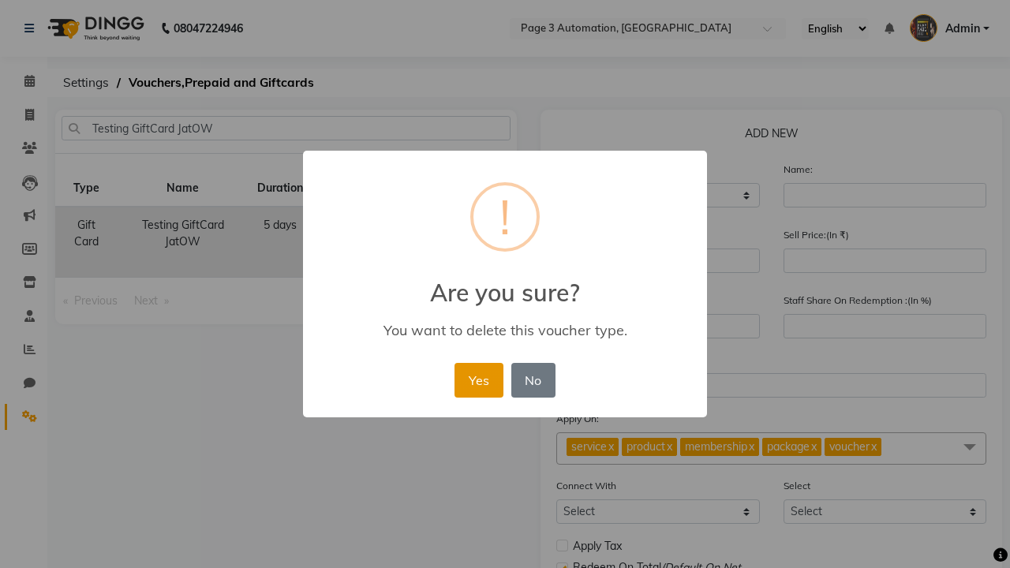
click at [478, 380] on button "Yes" at bounding box center [479, 380] width 48 height 35
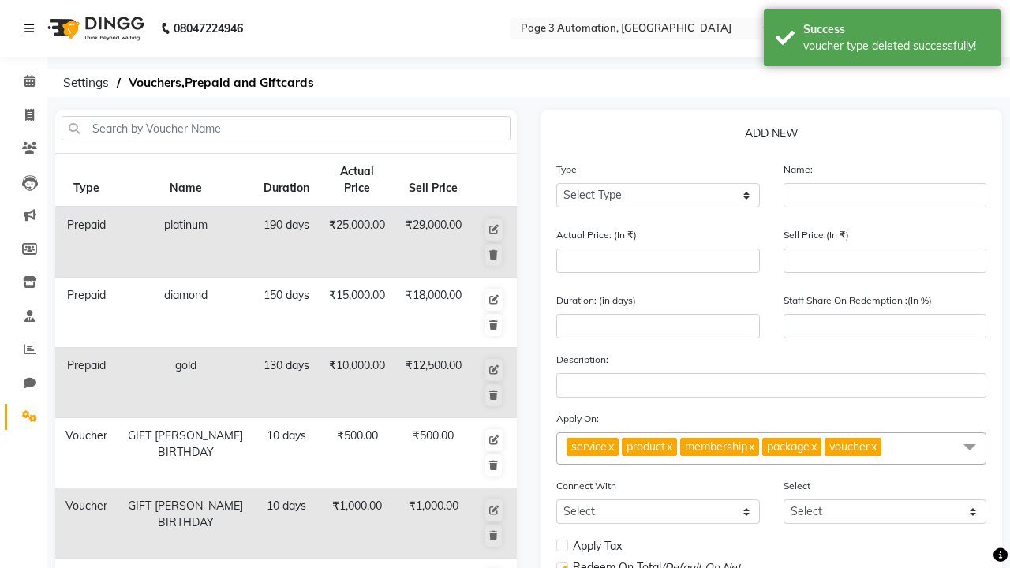
click at [882, 40] on div "voucher type deleted successfully!" at bounding box center [895, 46] width 185 height 17
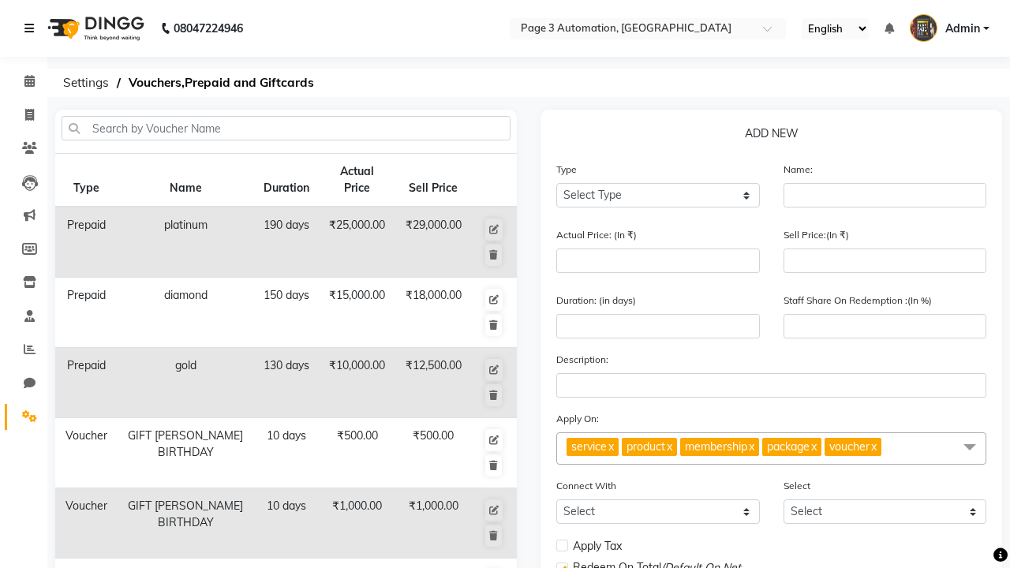
click at [32, 28] on icon at bounding box center [28, 28] width 9 height 11
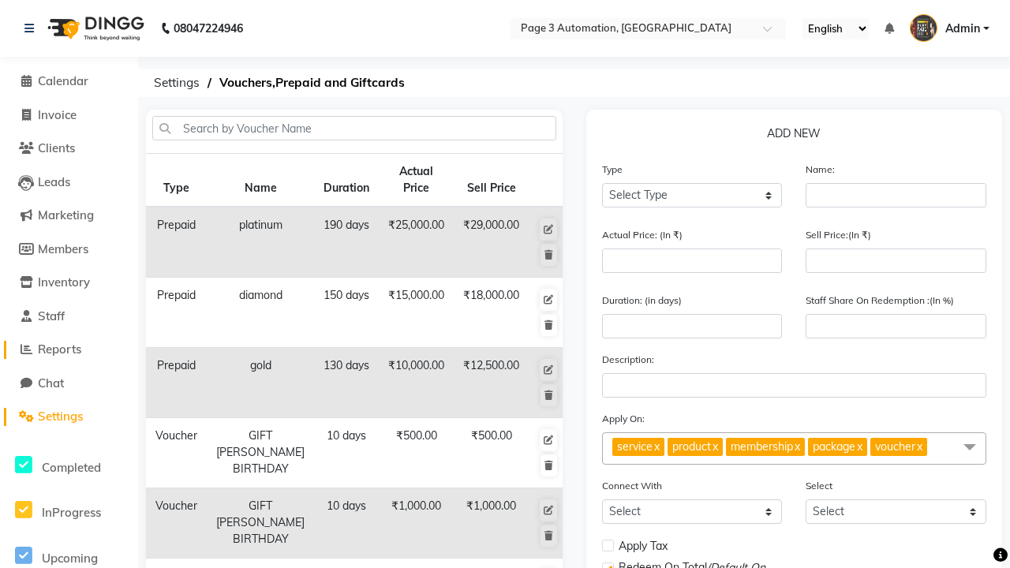
click at [69, 350] on span "Reports" at bounding box center [59, 349] width 43 height 15
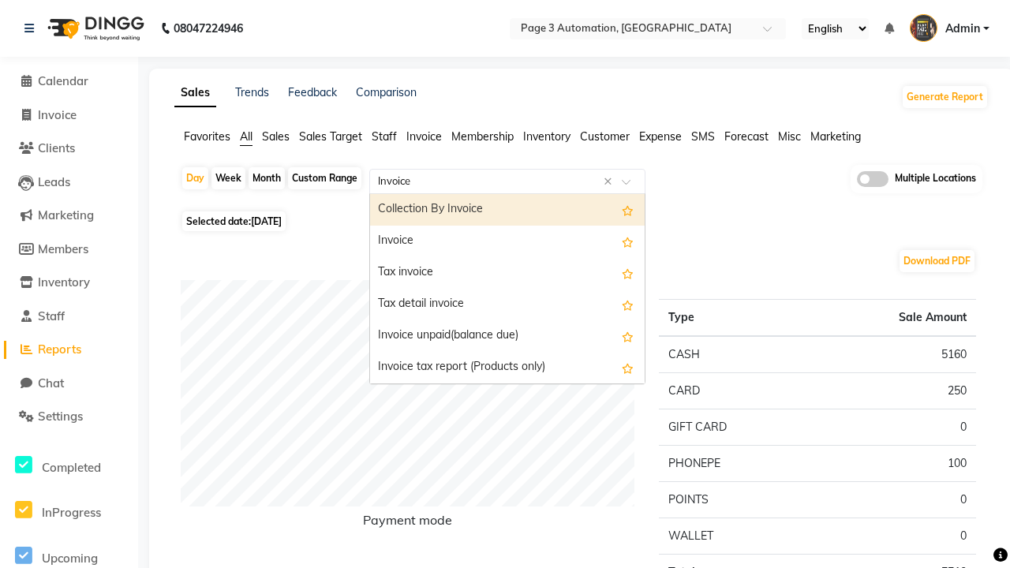
click at [507, 241] on div "Invoice" at bounding box center [507, 242] width 275 height 32
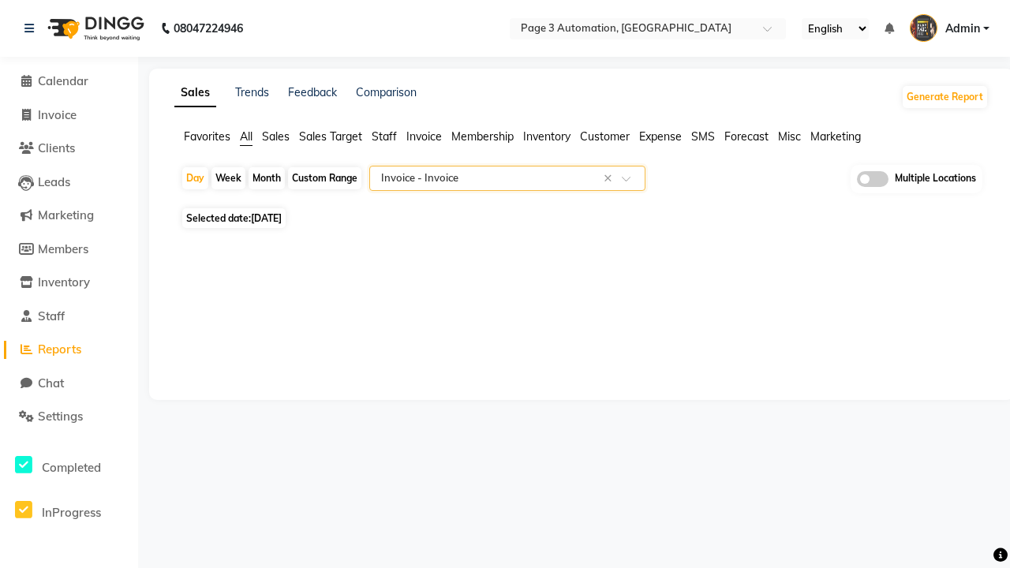
select select "full_report"
select select "csv"
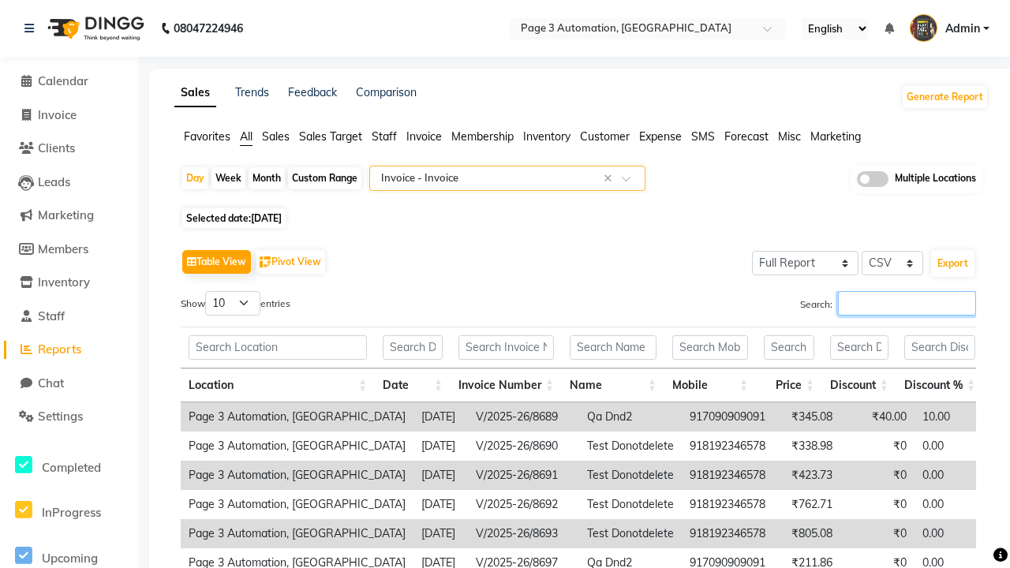
type input "V/2025-26/8702"
